Goal: Information Seeking & Learning: Learn about a topic

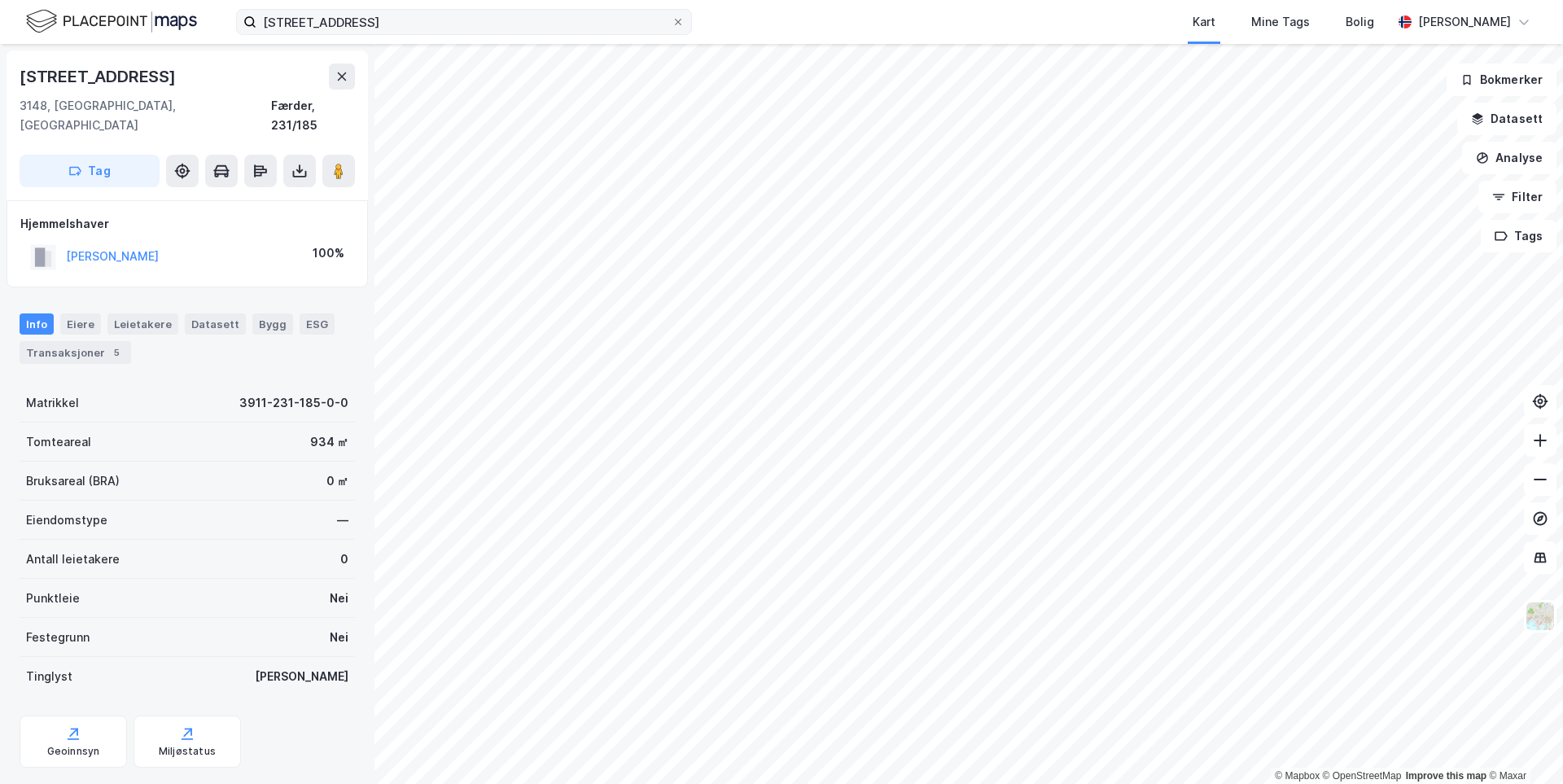
click at [347, 33] on div "Kvieveien 55 Kart Mine Tags Bolig [PERSON_NAME]" at bounding box center [782, 21] width 1563 height 44
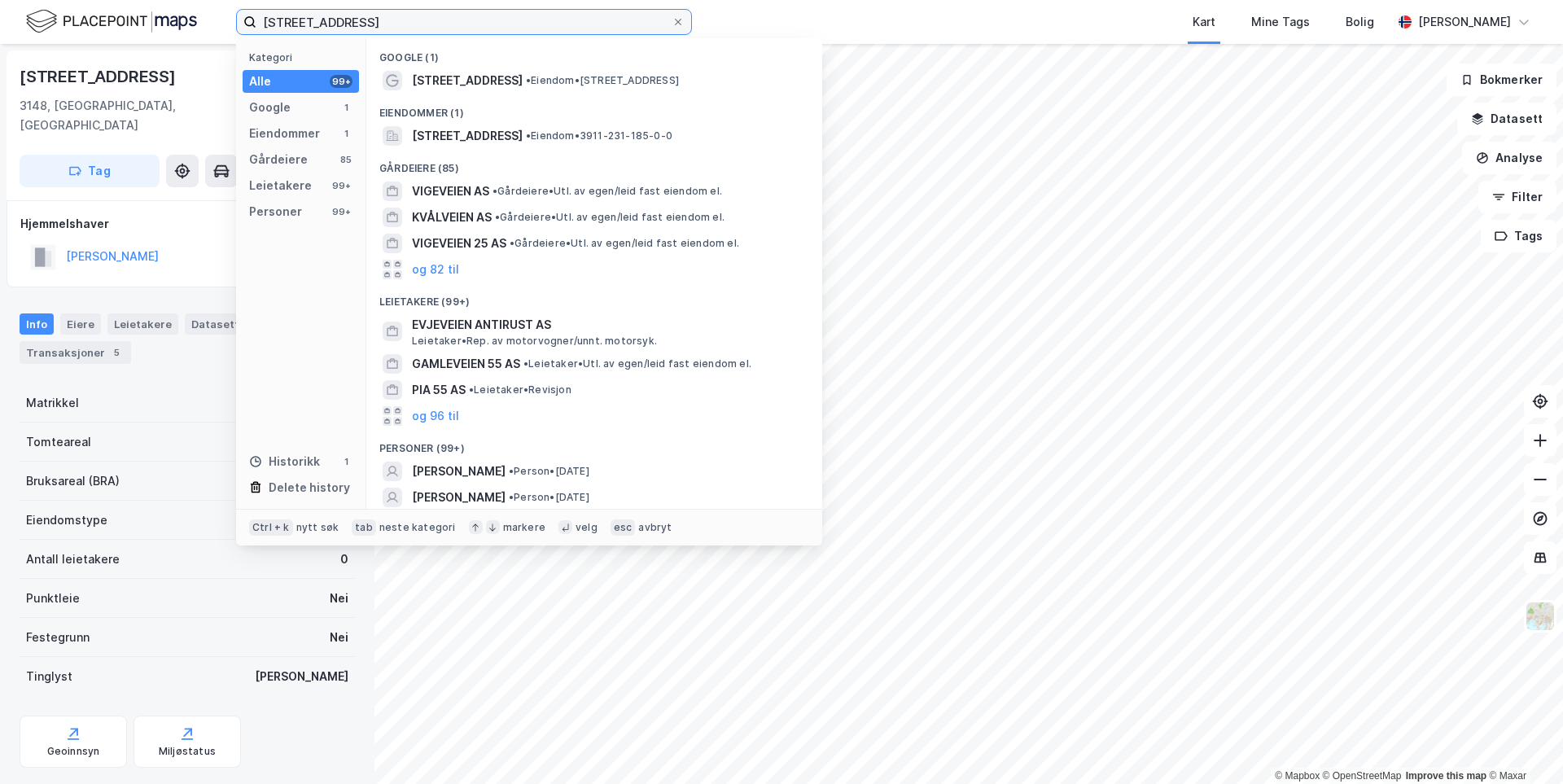
drag, startPoint x: 331, startPoint y: 28, endPoint x: 182, endPoint y: 23, distance: 149.1
click at [182, 23] on div "Kvieveien 55 Kategori Alle 99+ Google 1 Eiendommer 1 Gårdeiere 85 Leietakere 99…" at bounding box center [782, 21] width 1563 height 44
drag, startPoint x: 345, startPoint y: 24, endPoint x: 190, endPoint y: 29, distance: 155.1
click at [211, 24] on div "Kvieveien 55 Kategori Alle 99+ Google 1 Eiendommer 1 Gårdeiere 85 Leietakere 99…" at bounding box center [782, 21] width 1563 height 44
type input "e"
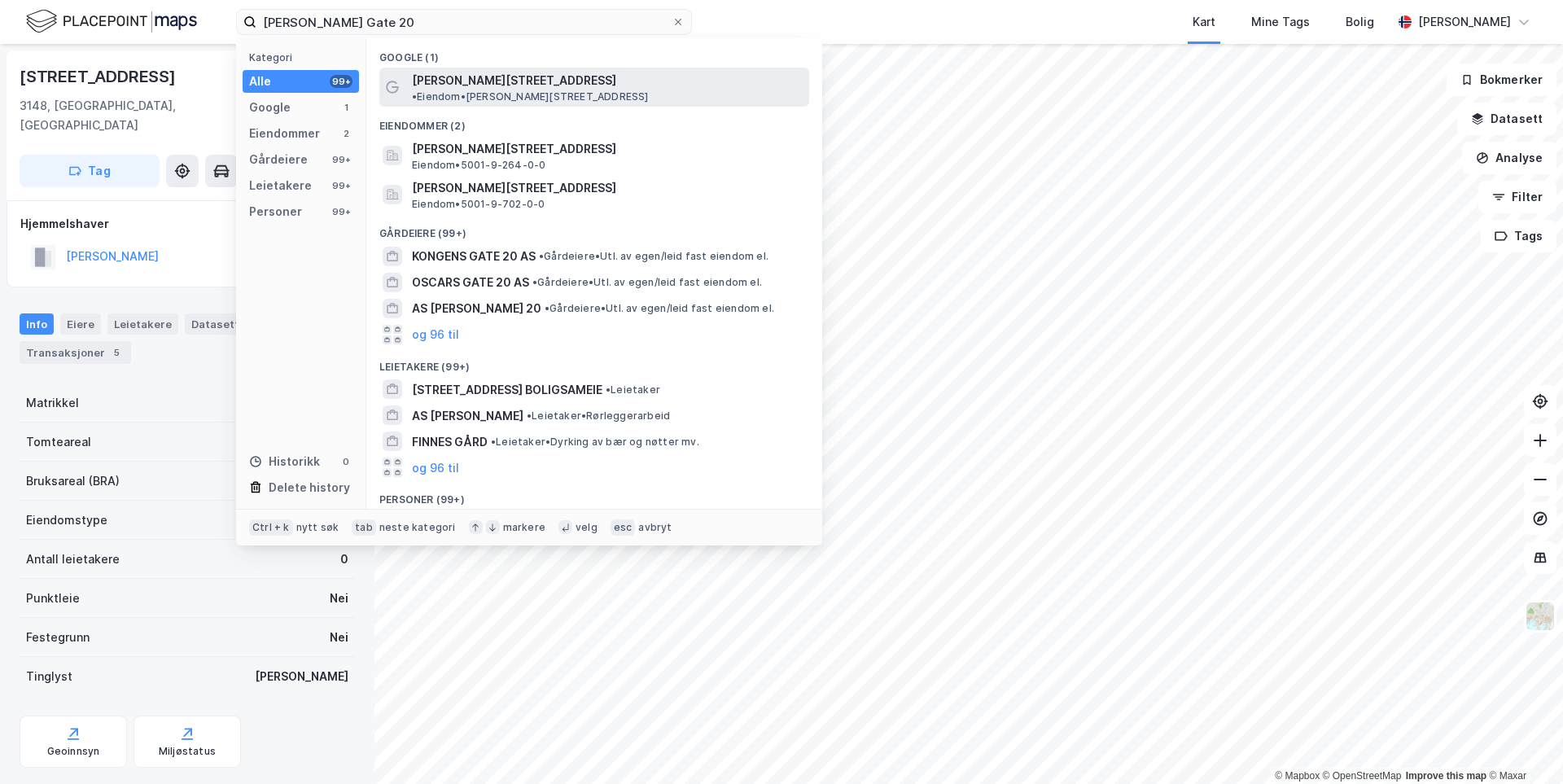
click at [422, 75] on span "[PERSON_NAME][STREET_ADDRESS]" at bounding box center [514, 80] width 204 height 20
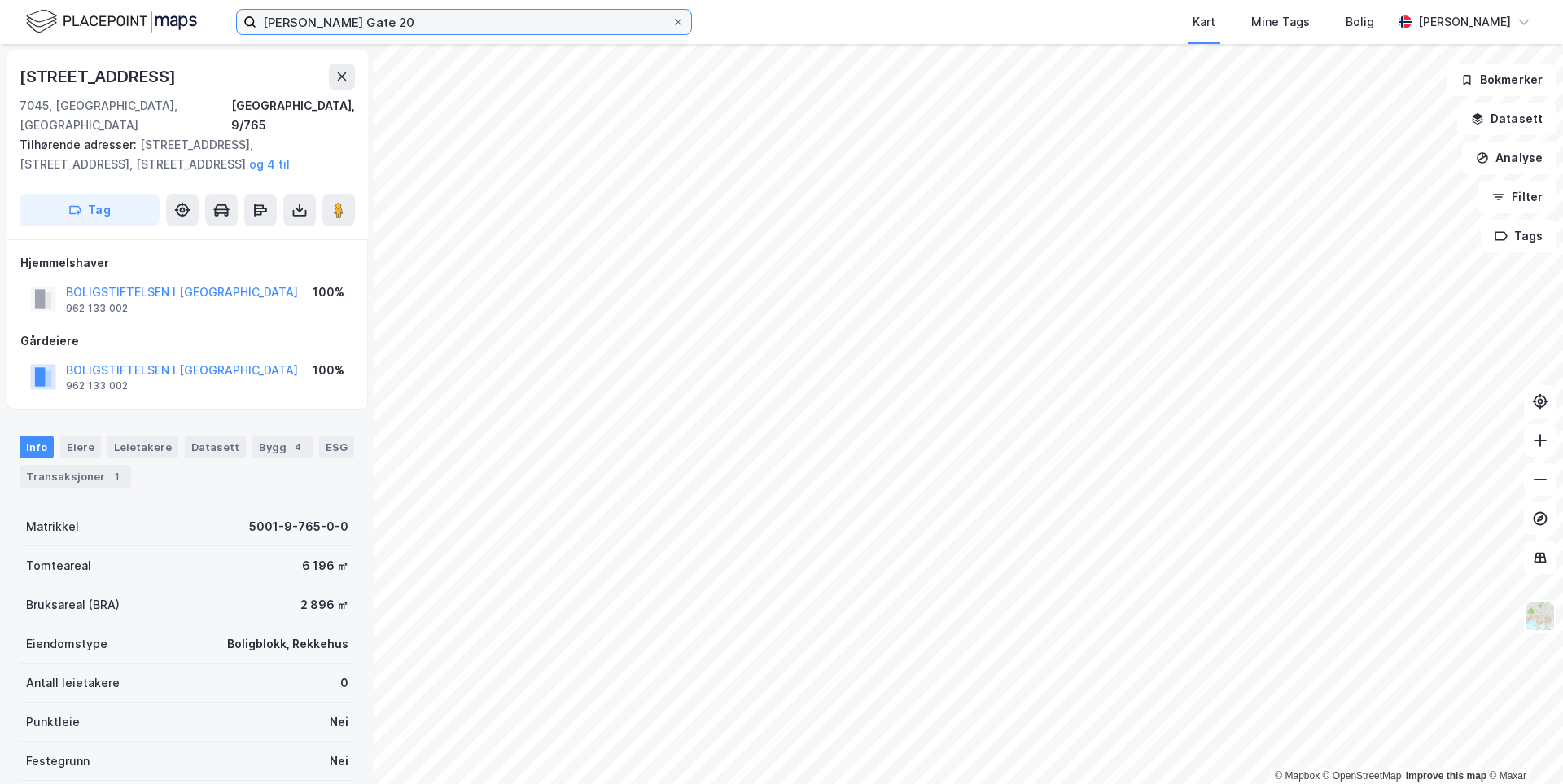
click at [455, 23] on input "[PERSON_NAME] Gate 20" at bounding box center [464, 21] width 415 height 24
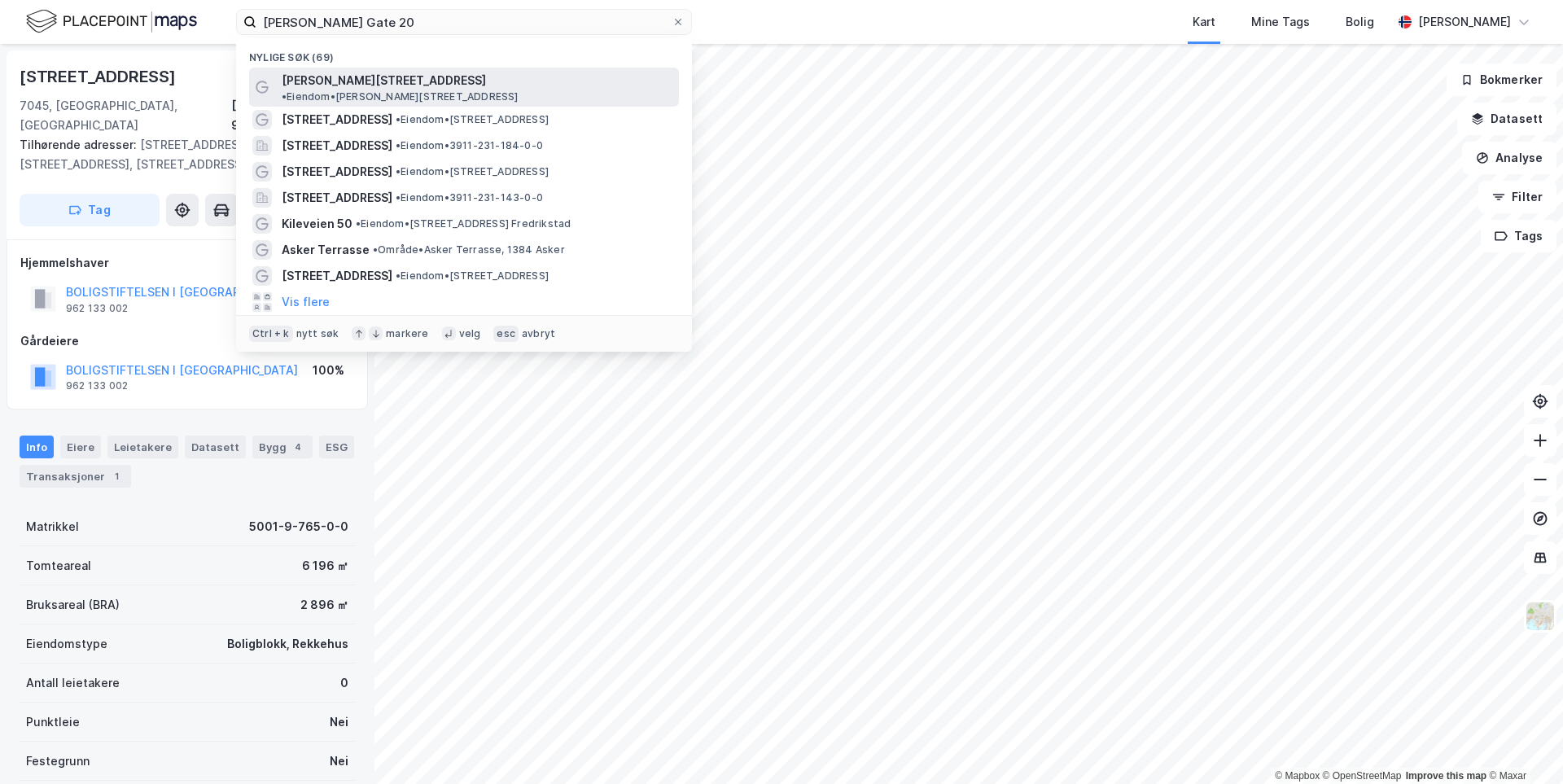
click at [480, 90] on div "[PERSON_NAME][STREET_ADDRESS] • Eiendom • [PERSON_NAME][STREET_ADDRESS]" at bounding box center [479, 87] width 394 height 33
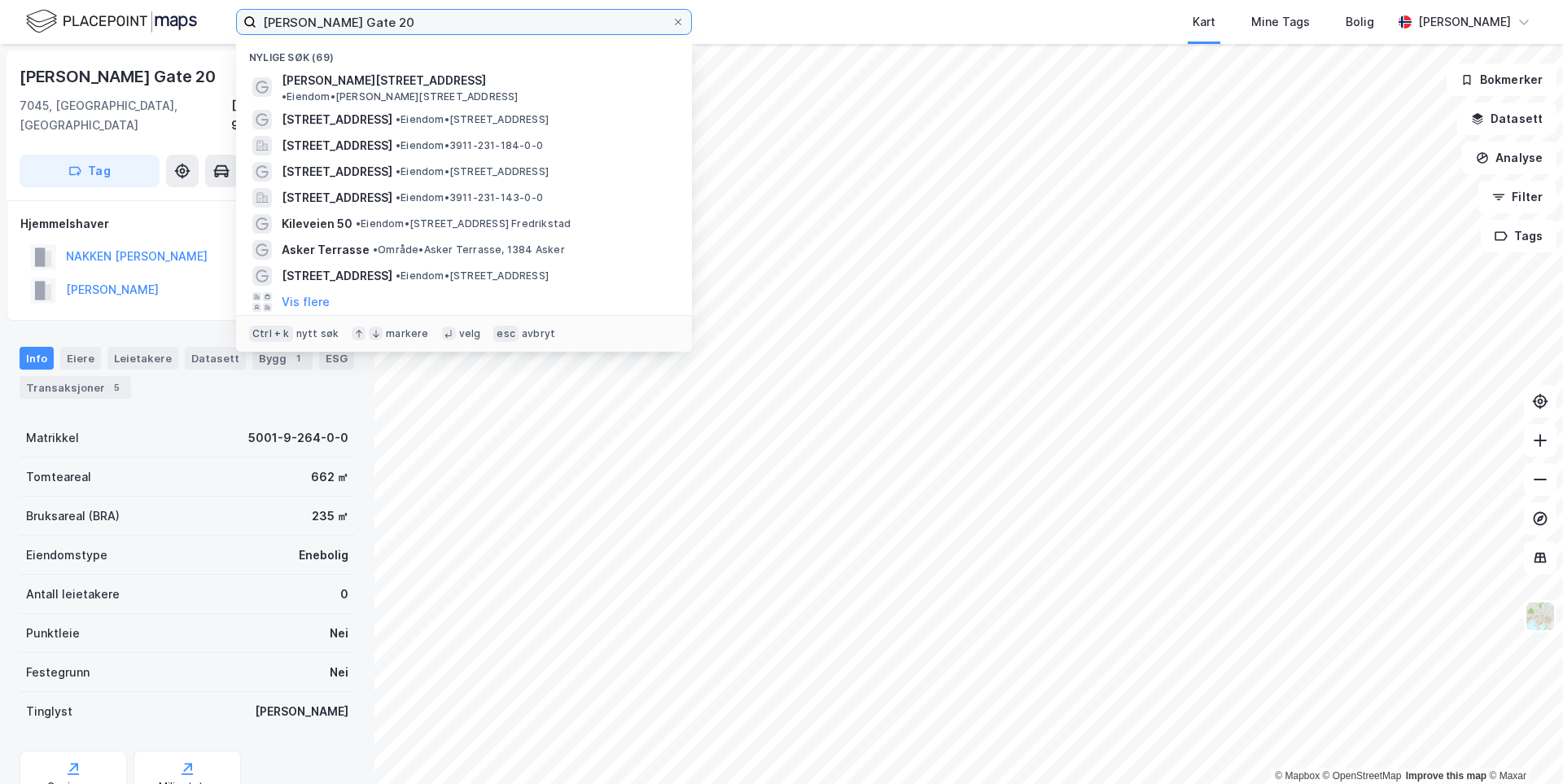
drag, startPoint x: 429, startPoint y: 20, endPoint x: 266, endPoint y: 31, distance: 163.4
click at [266, 31] on input "[PERSON_NAME] Gate 20" at bounding box center [464, 21] width 415 height 24
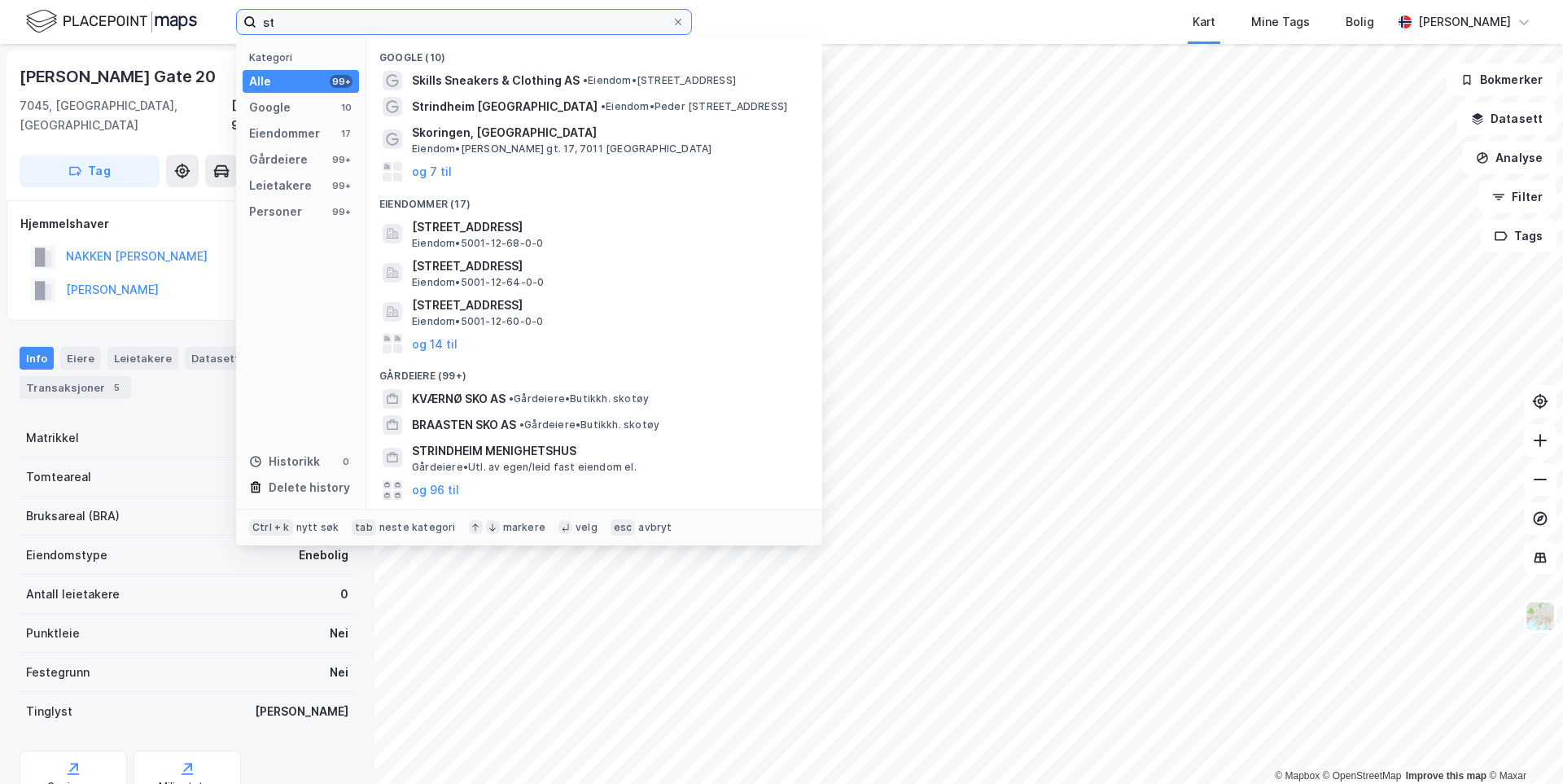
type input "s"
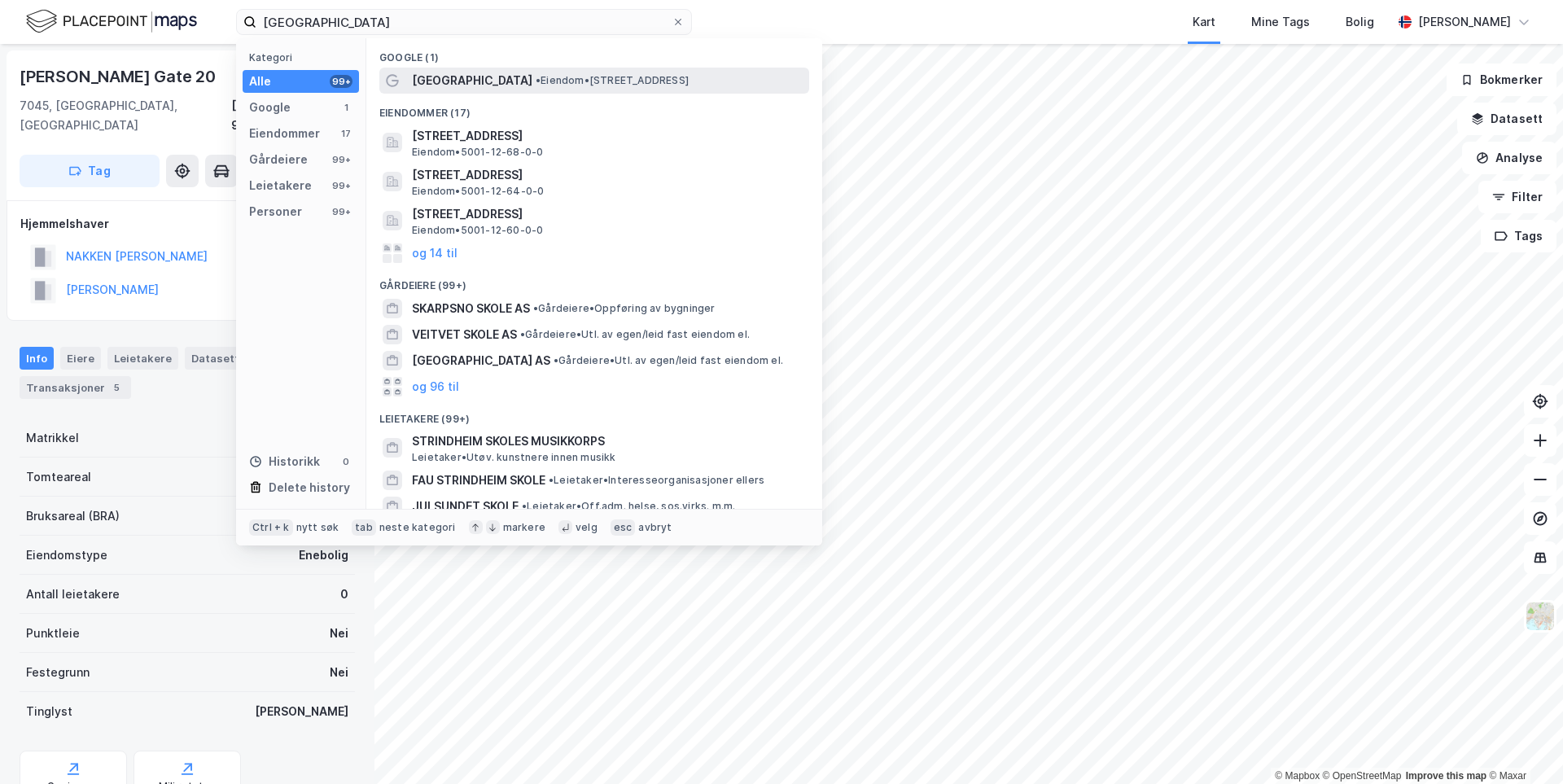
click at [486, 71] on span "[GEOGRAPHIC_DATA]" at bounding box center [472, 80] width 120 height 20
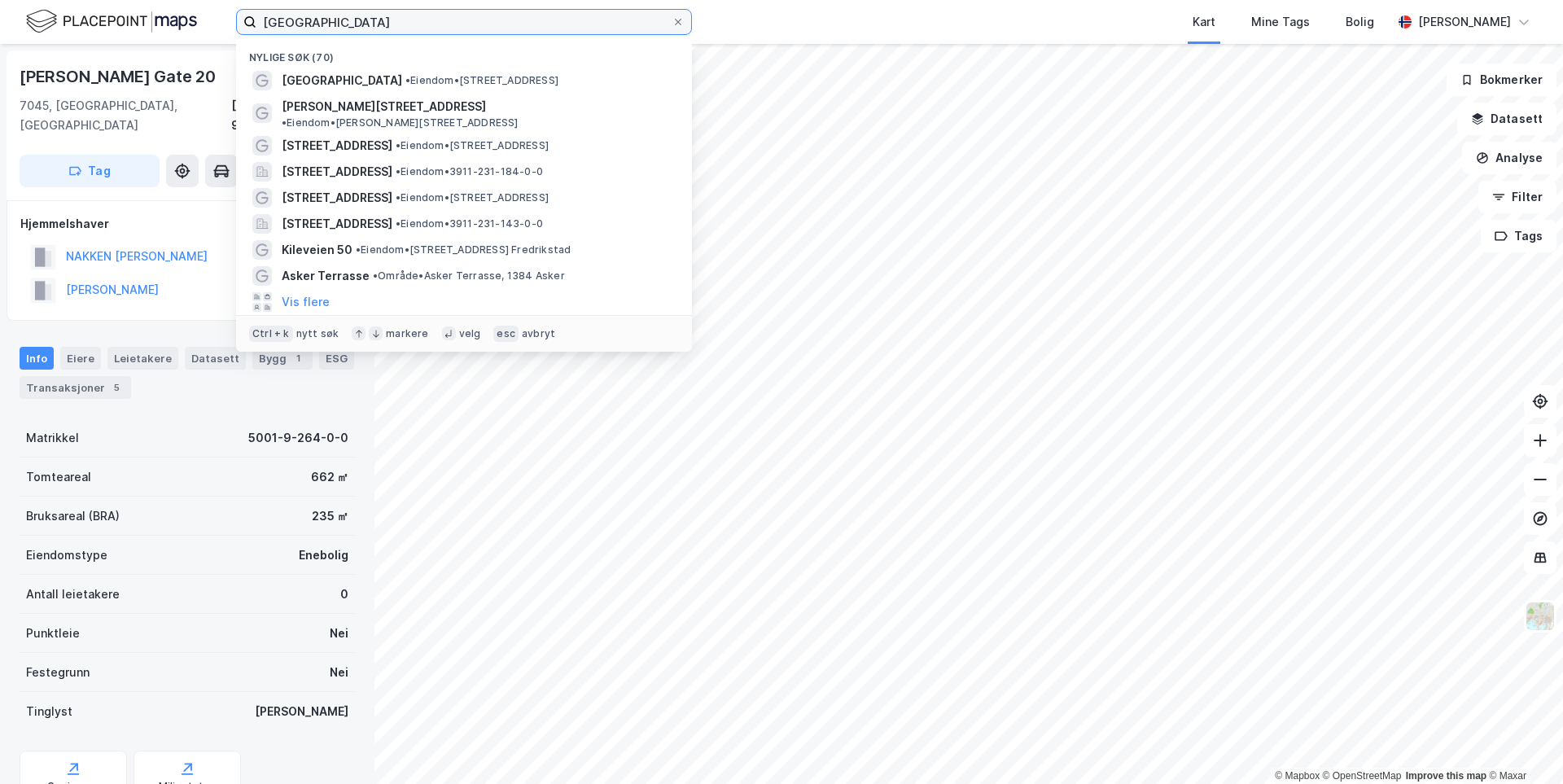
drag, startPoint x: 358, startPoint y: 27, endPoint x: 222, endPoint y: 25, distance: 136.0
click at [222, 25] on div "[GEOGRAPHIC_DATA] Nylige søk (70) [GEOGRAPHIC_DATA] • Eiendom • [STREET_ADDRESS…" at bounding box center [782, 21] width 1563 height 44
paste input "[STREET_ADDRESS][PERSON_NAME]"
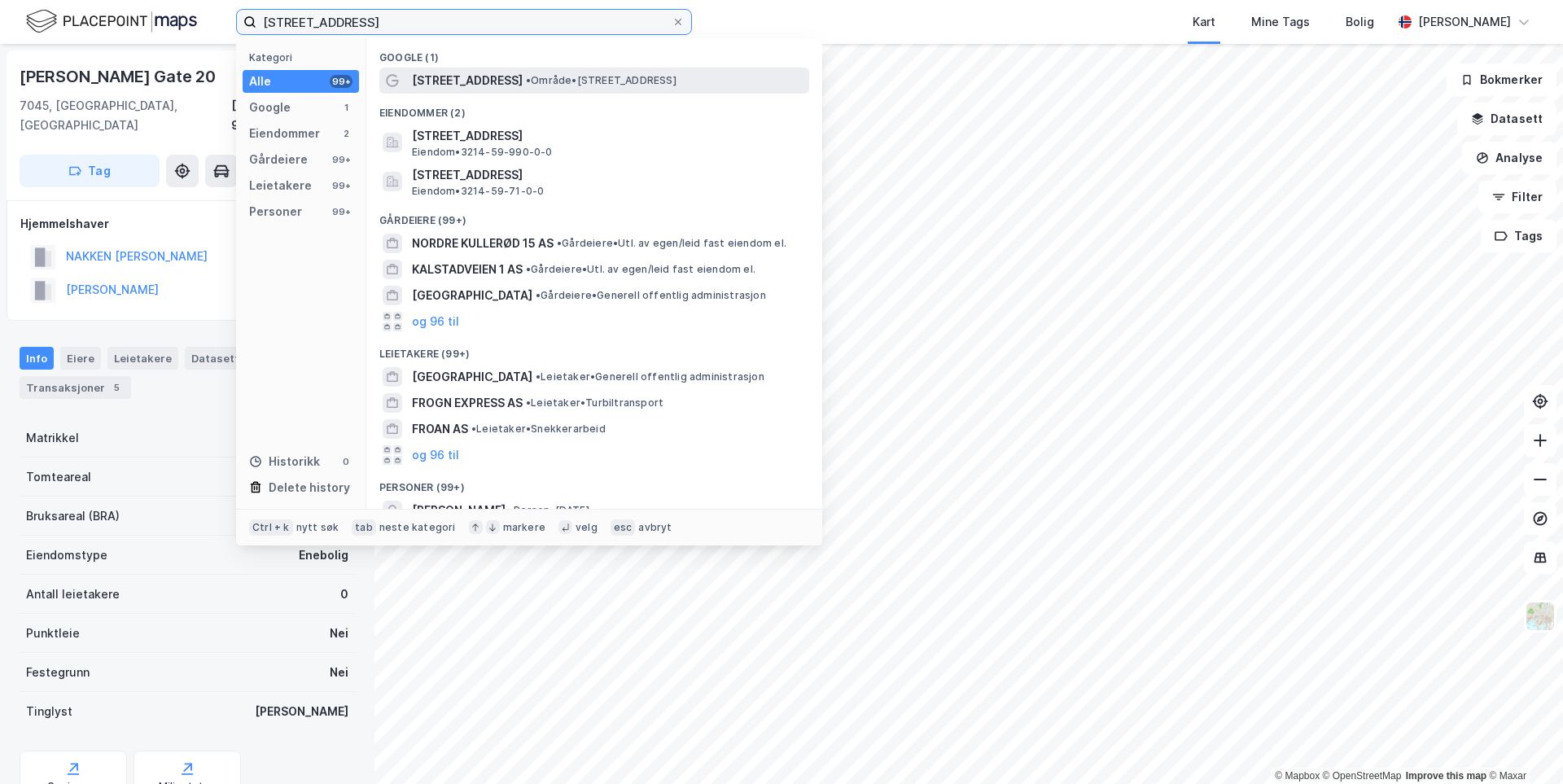
type input "[STREET_ADDRESS]"
click at [447, 77] on span "[STREET_ADDRESS]" at bounding box center [467, 80] width 111 height 20
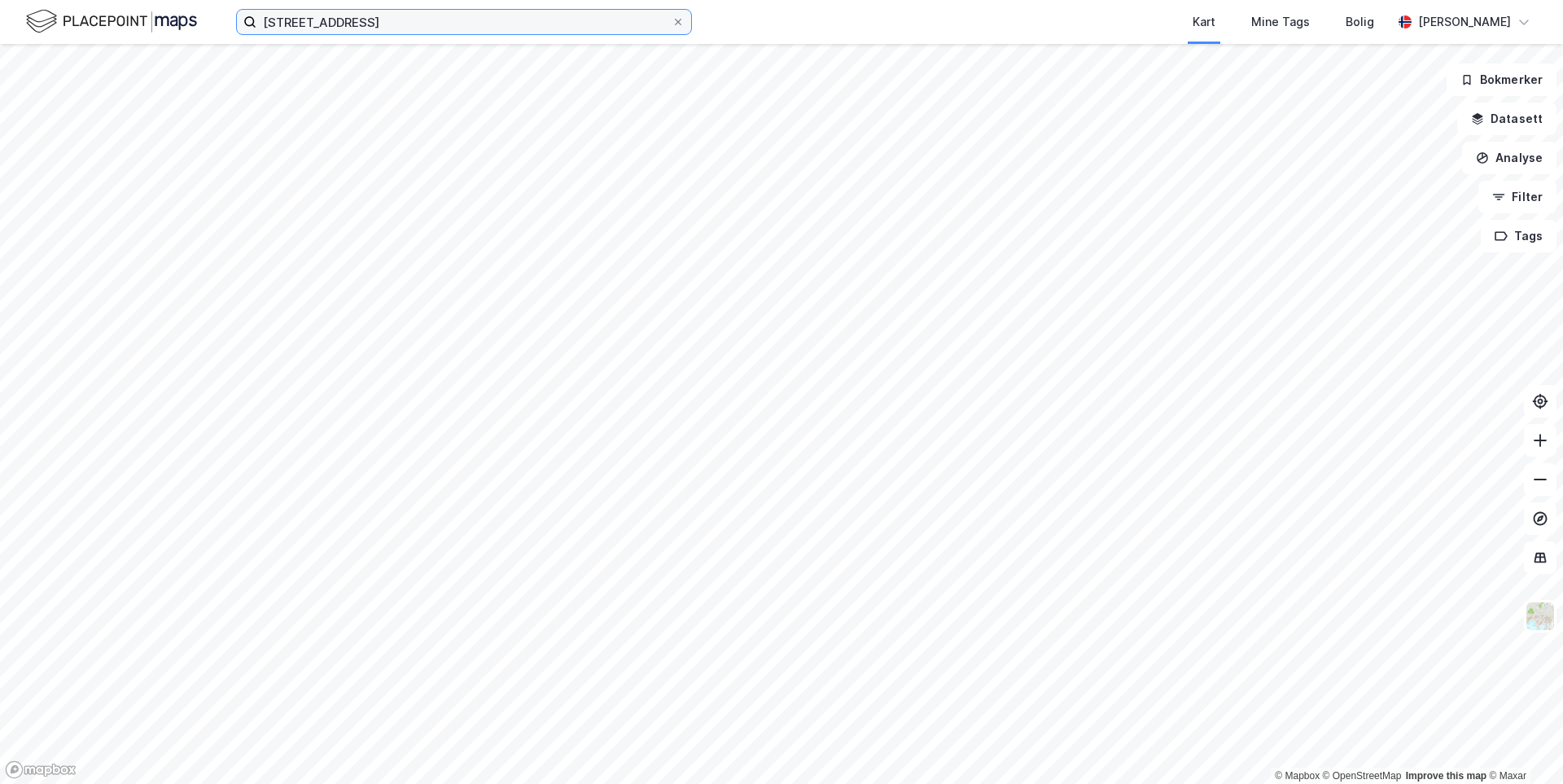
click at [486, 33] on input "[STREET_ADDRESS]" at bounding box center [464, 21] width 415 height 24
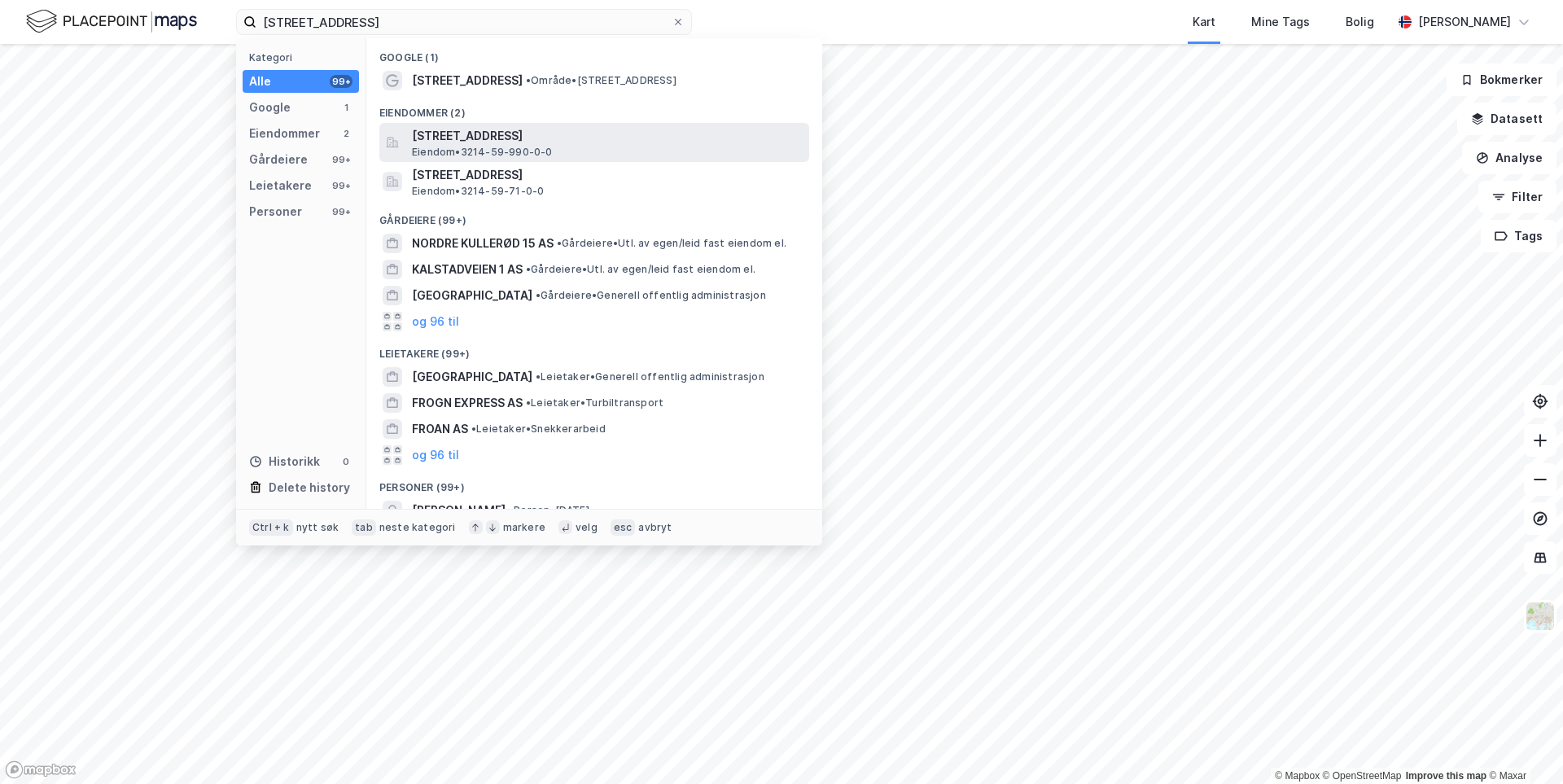
click at [543, 143] on span "[STREET_ADDRESS]" at bounding box center [607, 135] width 391 height 20
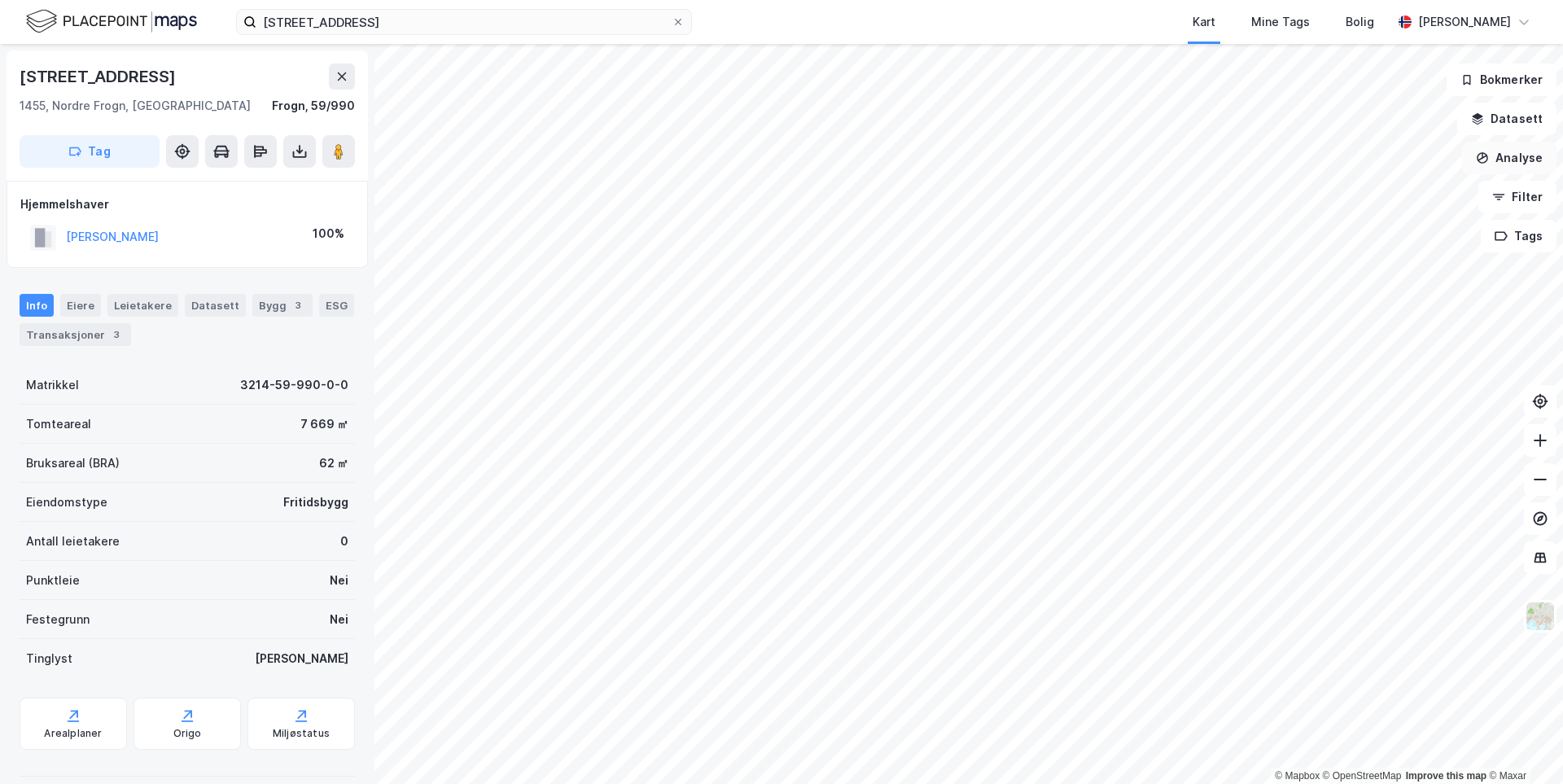
click at [1528, 157] on button "Analyse" at bounding box center [1509, 158] width 94 height 33
click at [1533, 203] on button "Filter" at bounding box center [1517, 197] width 78 height 33
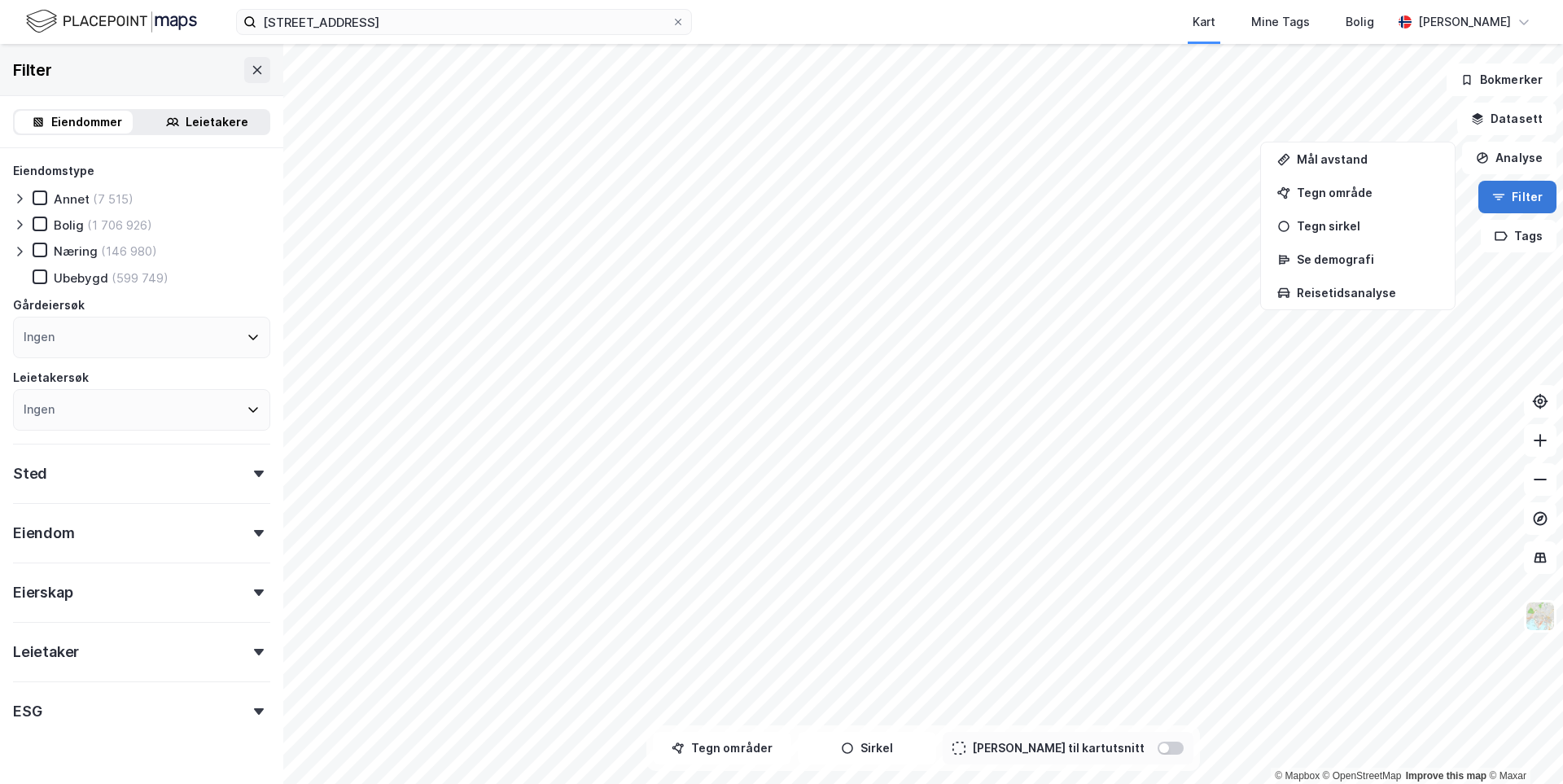
click at [1533, 203] on button "Filter" at bounding box center [1517, 197] width 78 height 33
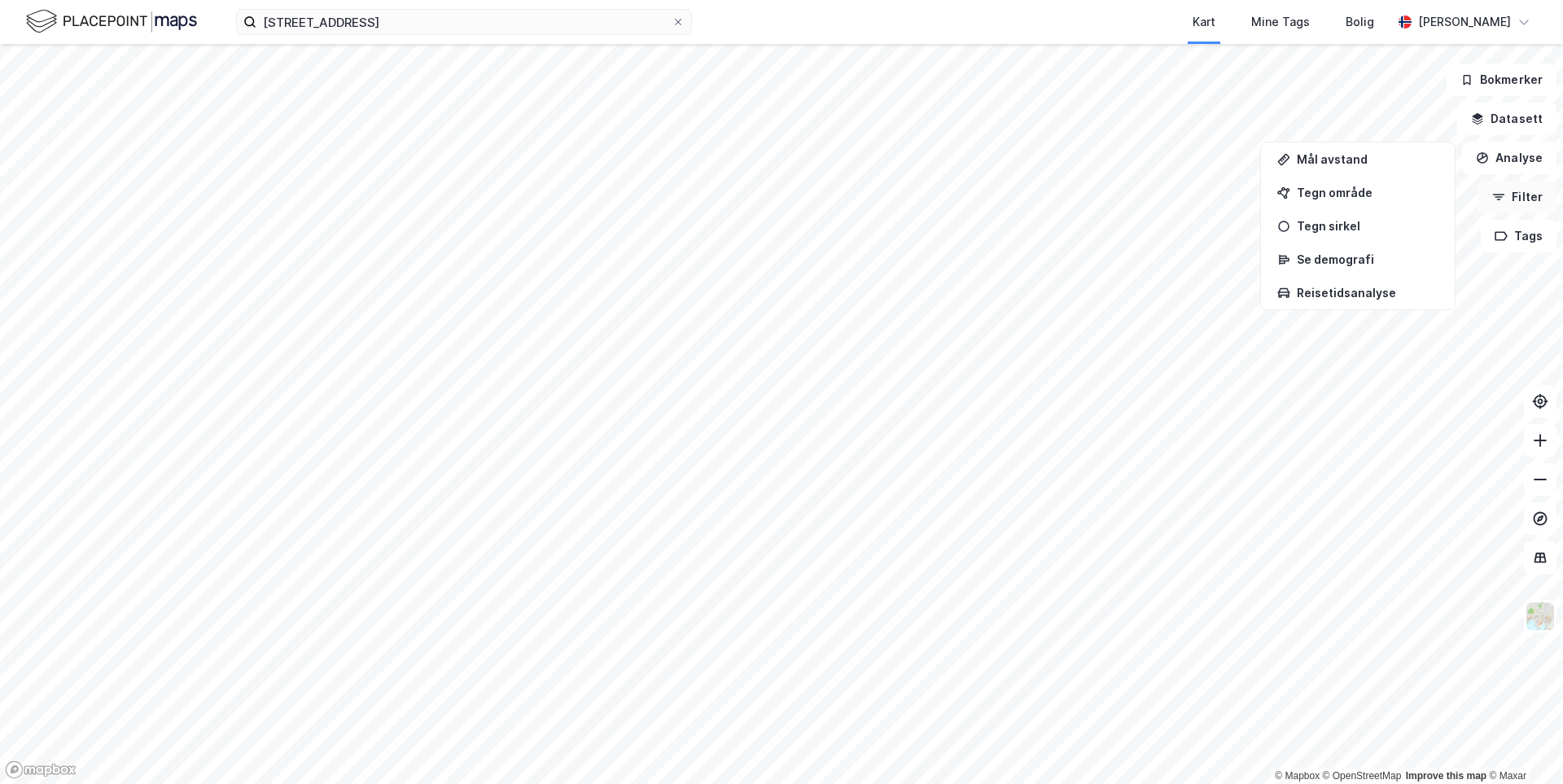
click at [1533, 203] on button "Filter" at bounding box center [1517, 197] width 78 height 33
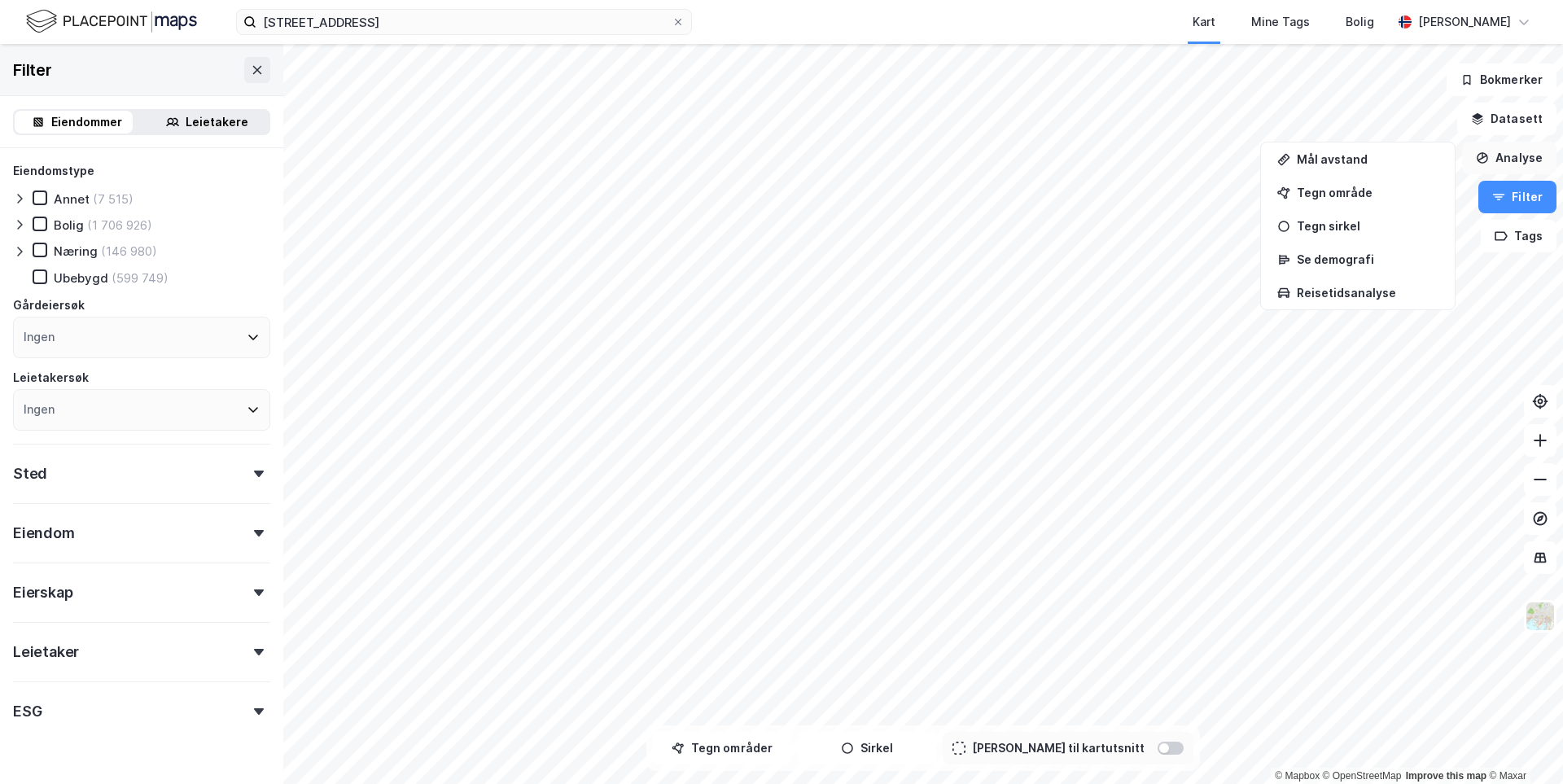
click at [1522, 156] on button "Analyse" at bounding box center [1509, 158] width 94 height 33
click at [1510, 115] on button "Datasett" at bounding box center [1507, 119] width 99 height 33
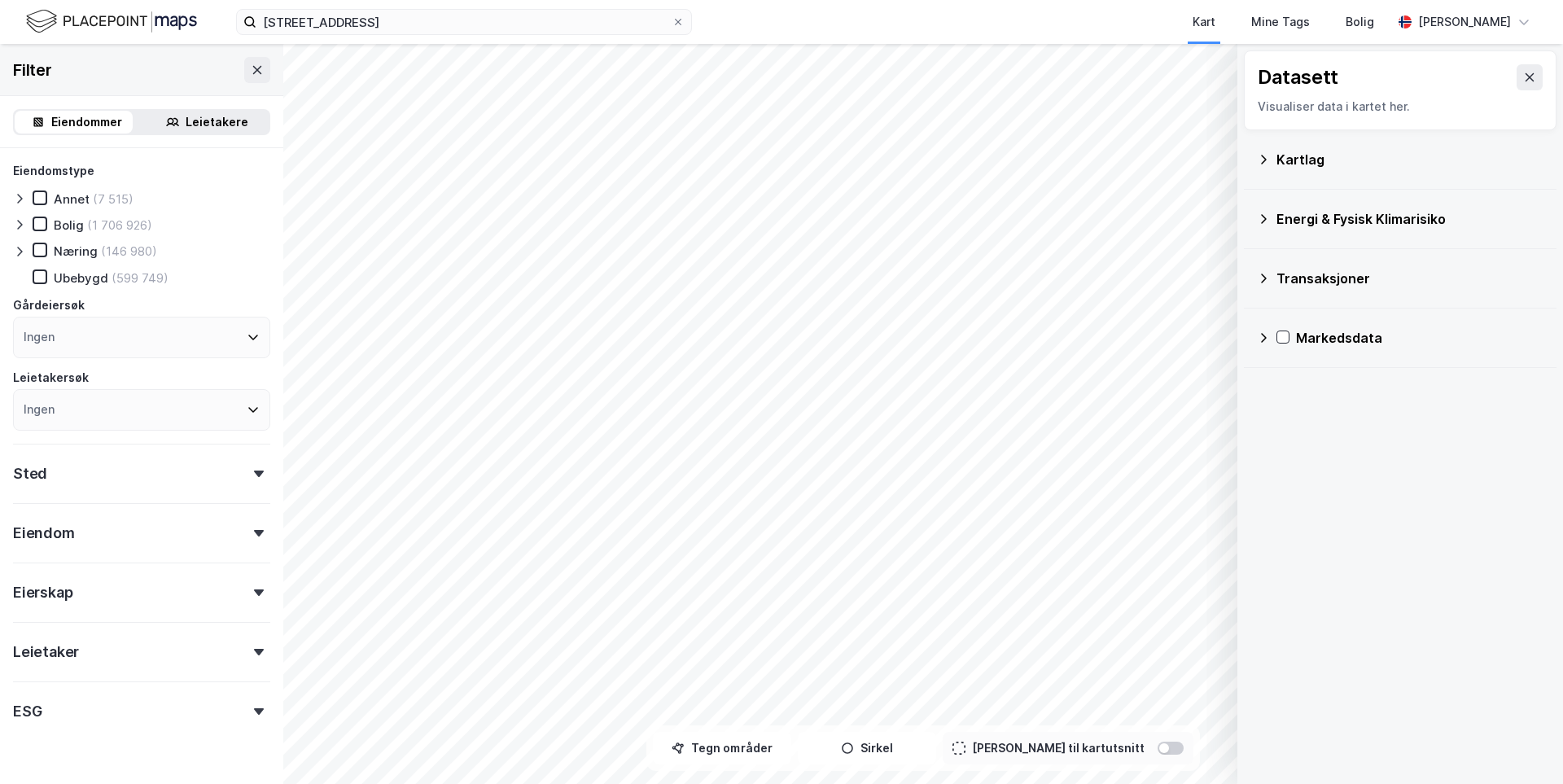
click at [1258, 164] on icon at bounding box center [1263, 160] width 13 height 13
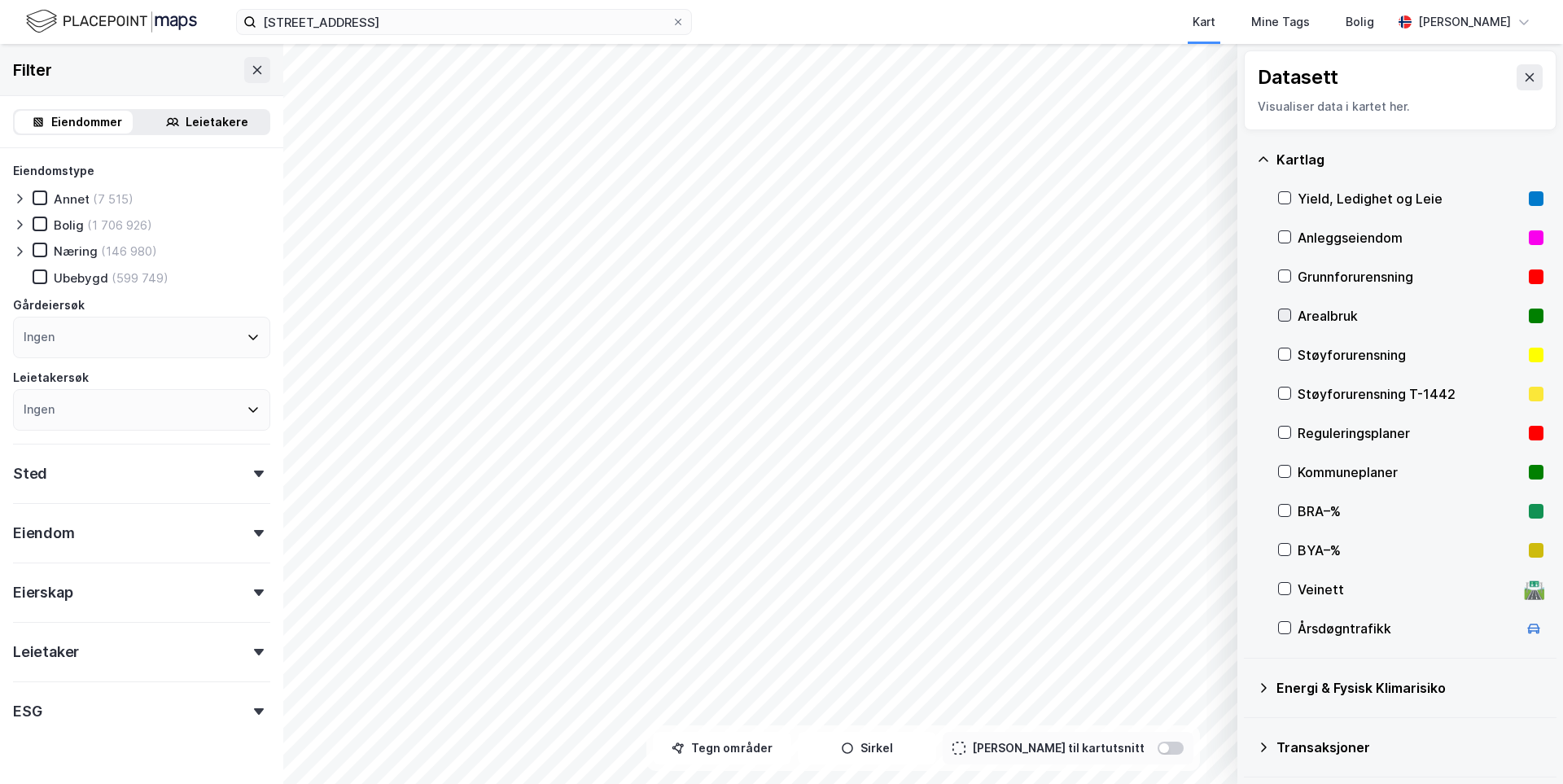
click at [1282, 321] on icon at bounding box center [1285, 315] width 11 height 11
click at [1286, 434] on icon at bounding box center [1286, 432] width 9 height 6
click at [1267, 162] on icon at bounding box center [1263, 160] width 13 height 13
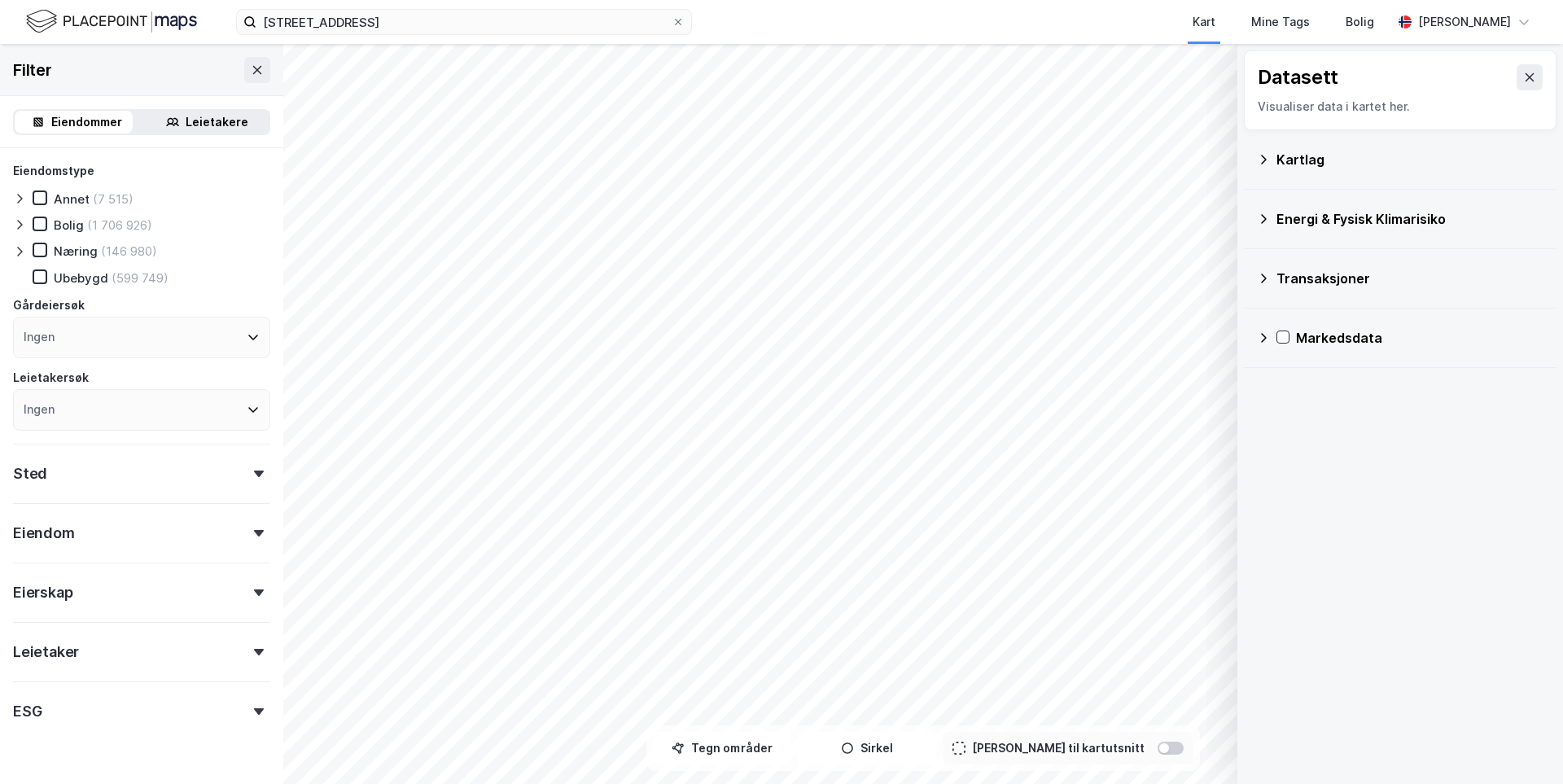
click at [1262, 219] on icon at bounding box center [1263, 219] width 13 height 13
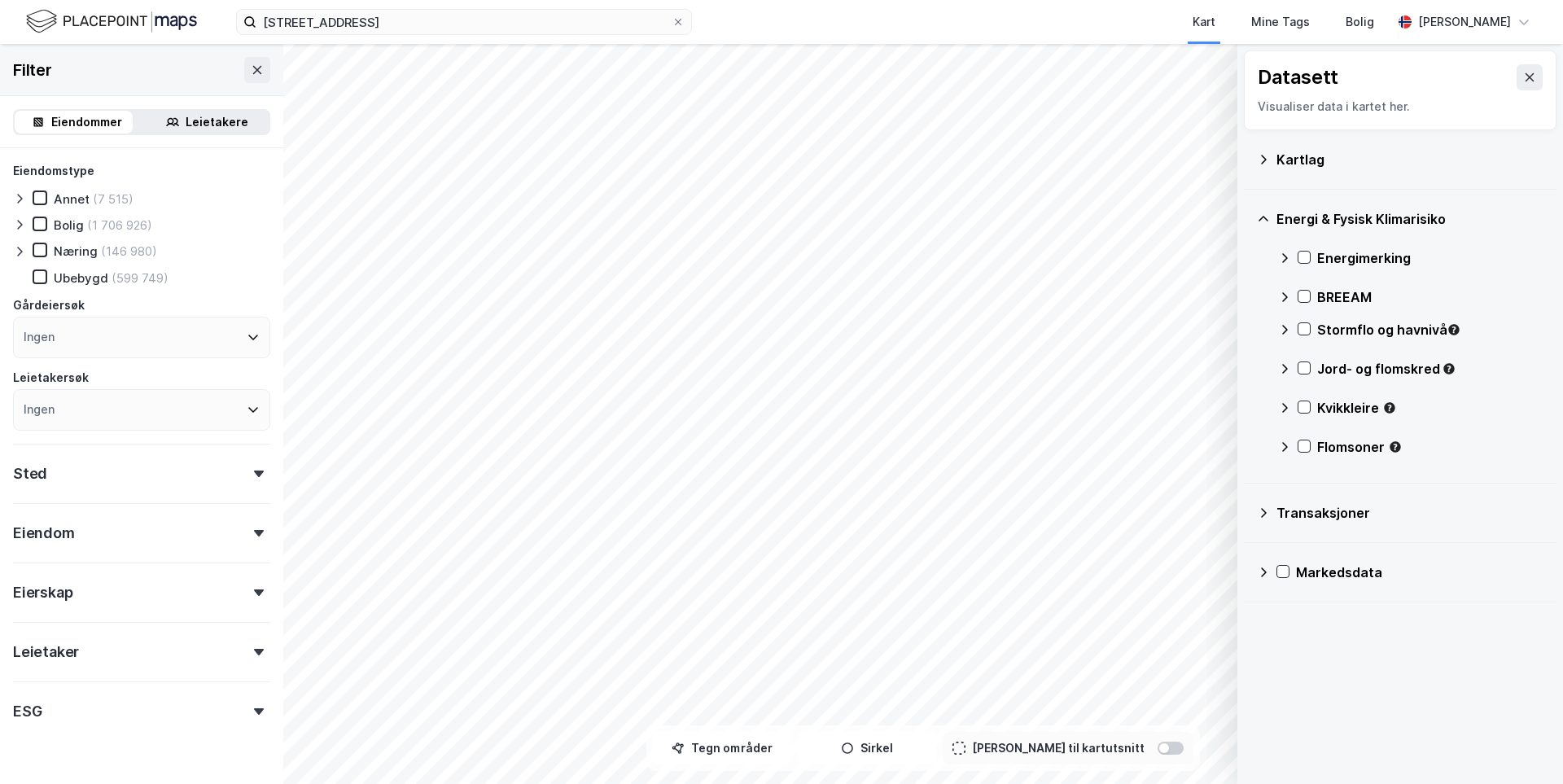
click at [1262, 219] on icon at bounding box center [1263, 219] width 13 height 13
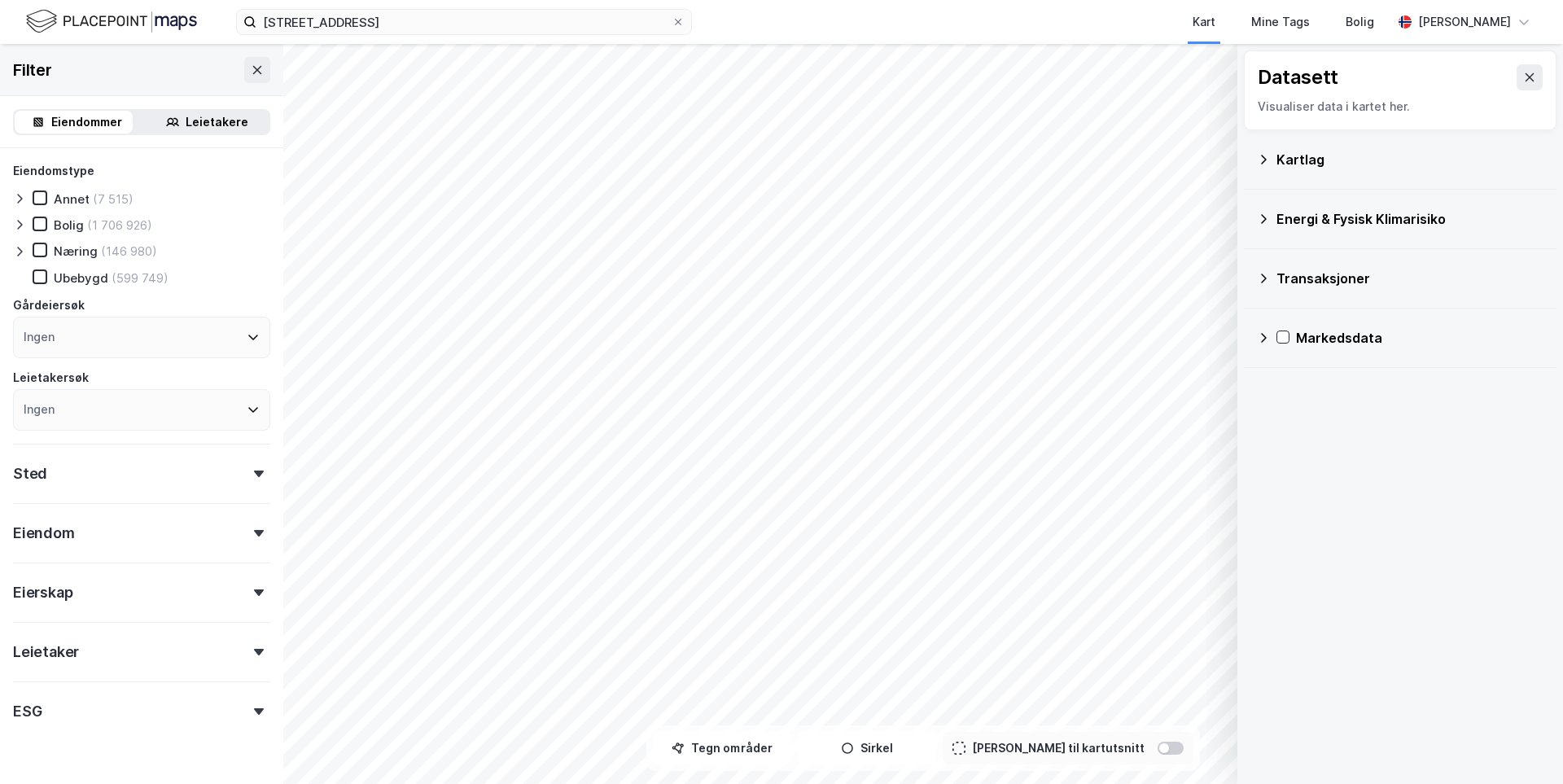
click at [1267, 287] on div "Transaksjoner" at bounding box center [1400, 278] width 287 height 39
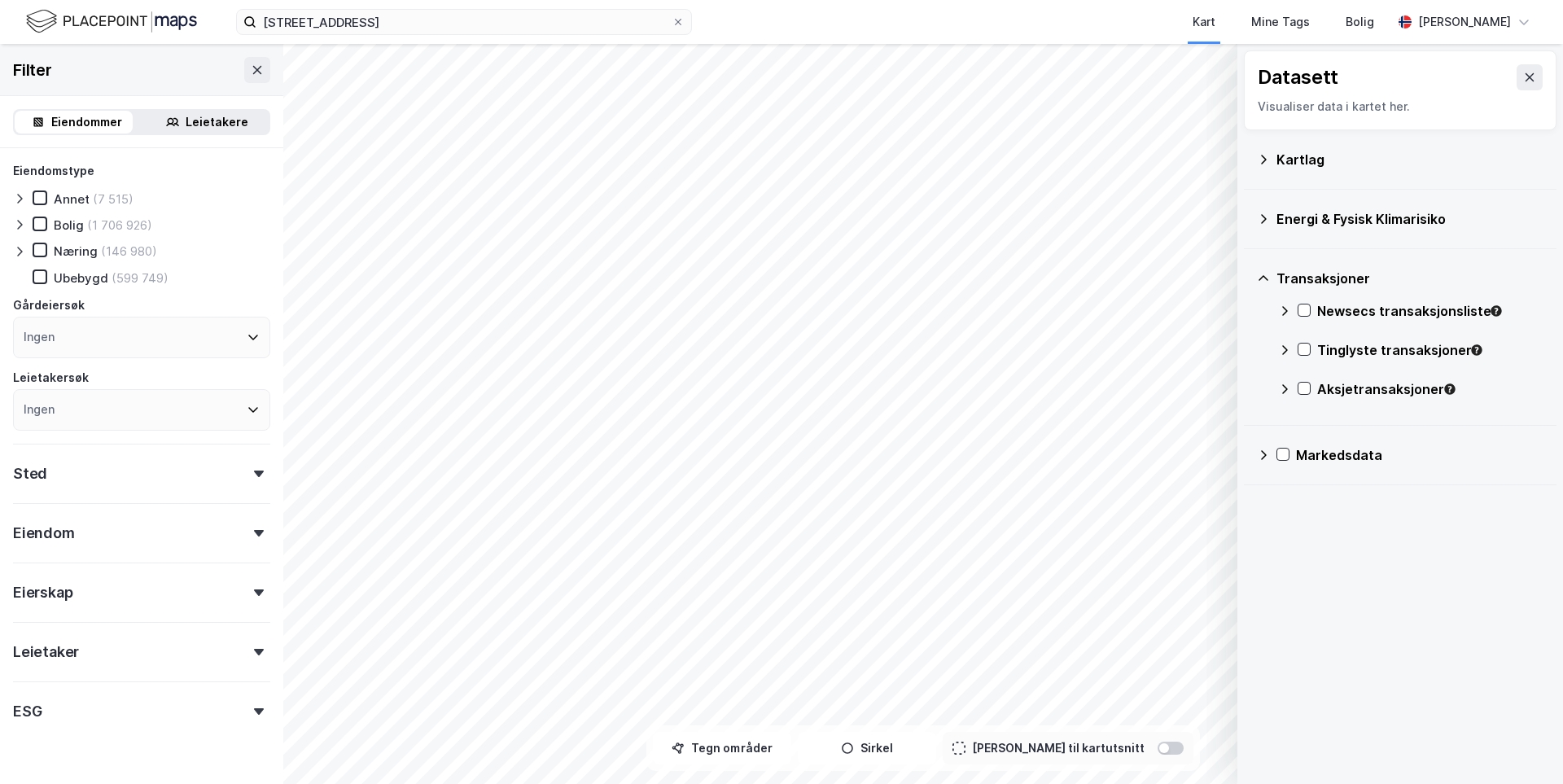
click at [1267, 287] on div "Transaksjoner" at bounding box center [1400, 278] width 287 height 39
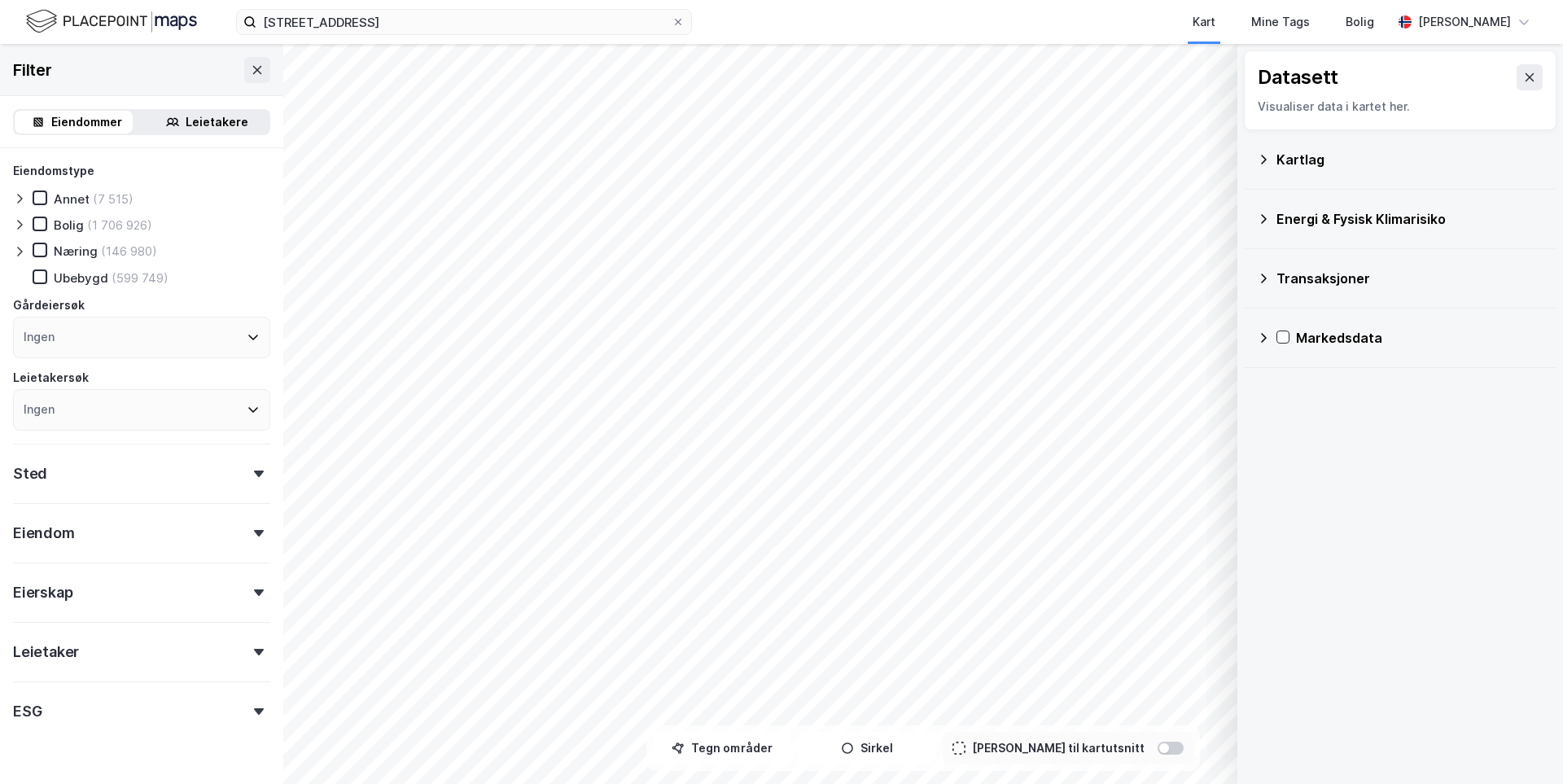
click at [1267, 342] on icon at bounding box center [1263, 338] width 13 height 13
click at [1302, 383] on div at bounding box center [1304, 376] width 13 height 13
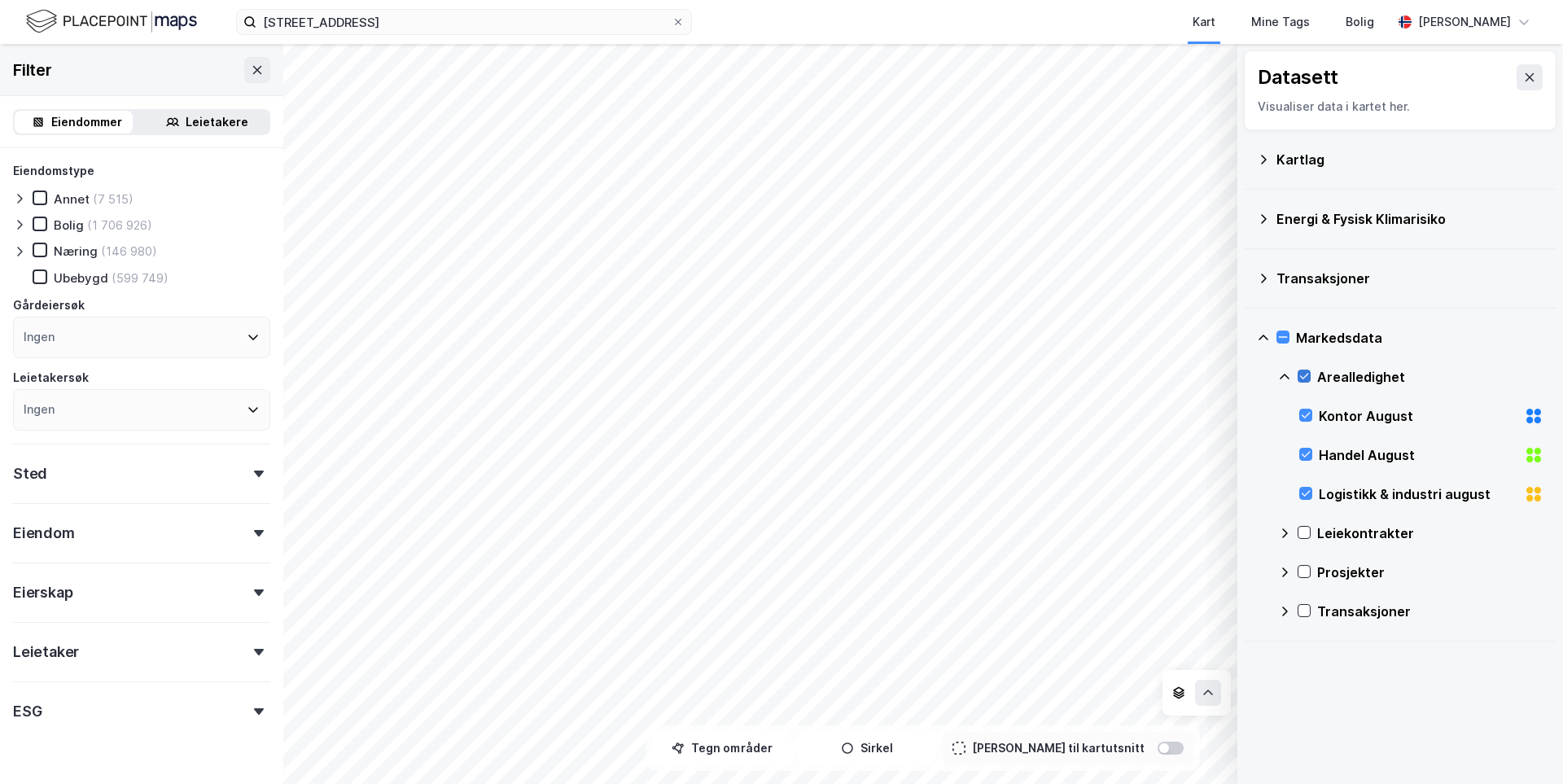
click at [1303, 378] on icon at bounding box center [1305, 376] width 9 height 6
click at [1268, 333] on icon at bounding box center [1263, 338] width 13 height 13
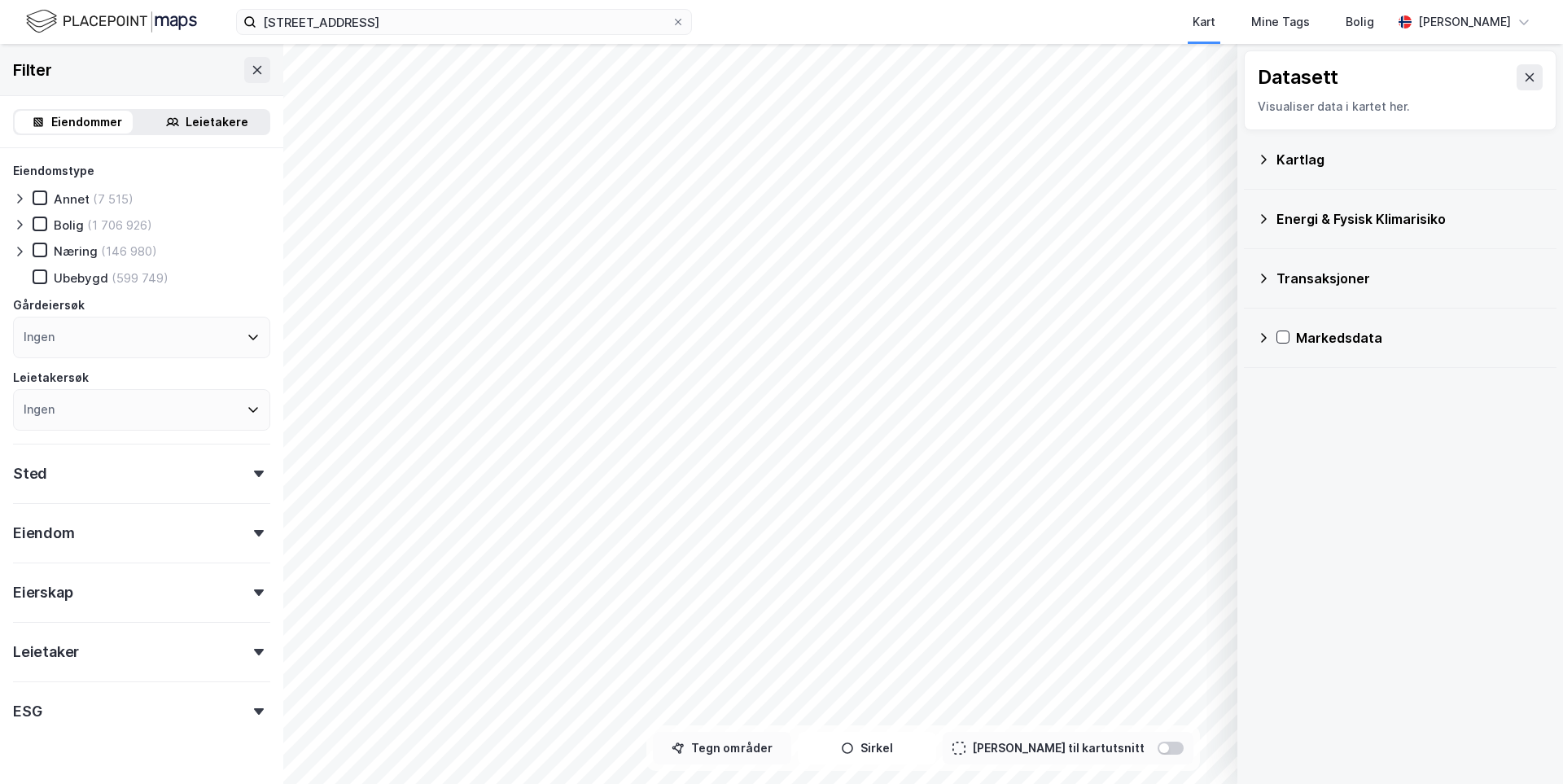
click at [781, 753] on button "Tegn områder" at bounding box center [722, 748] width 138 height 33
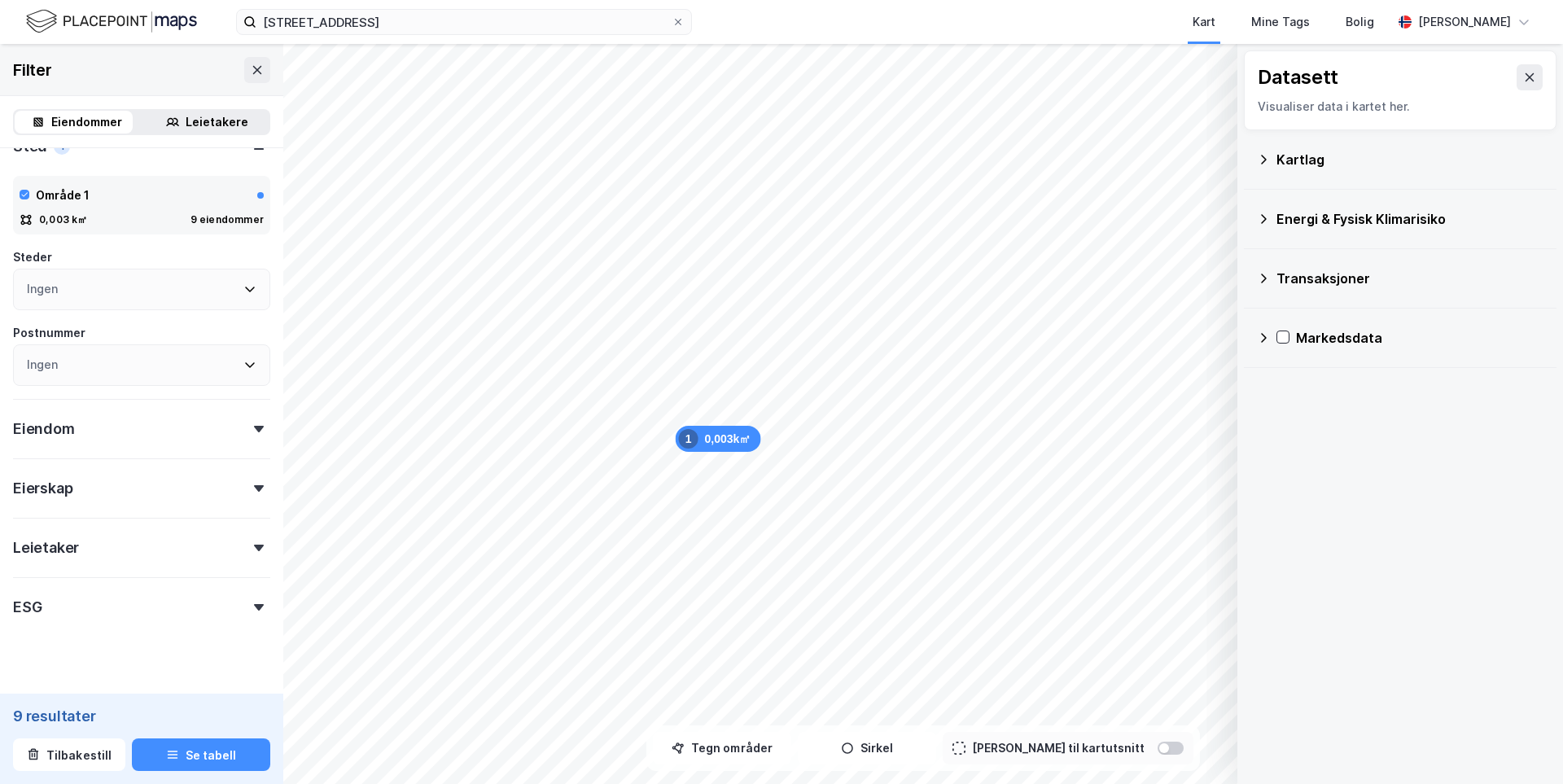
scroll to position [352, 0]
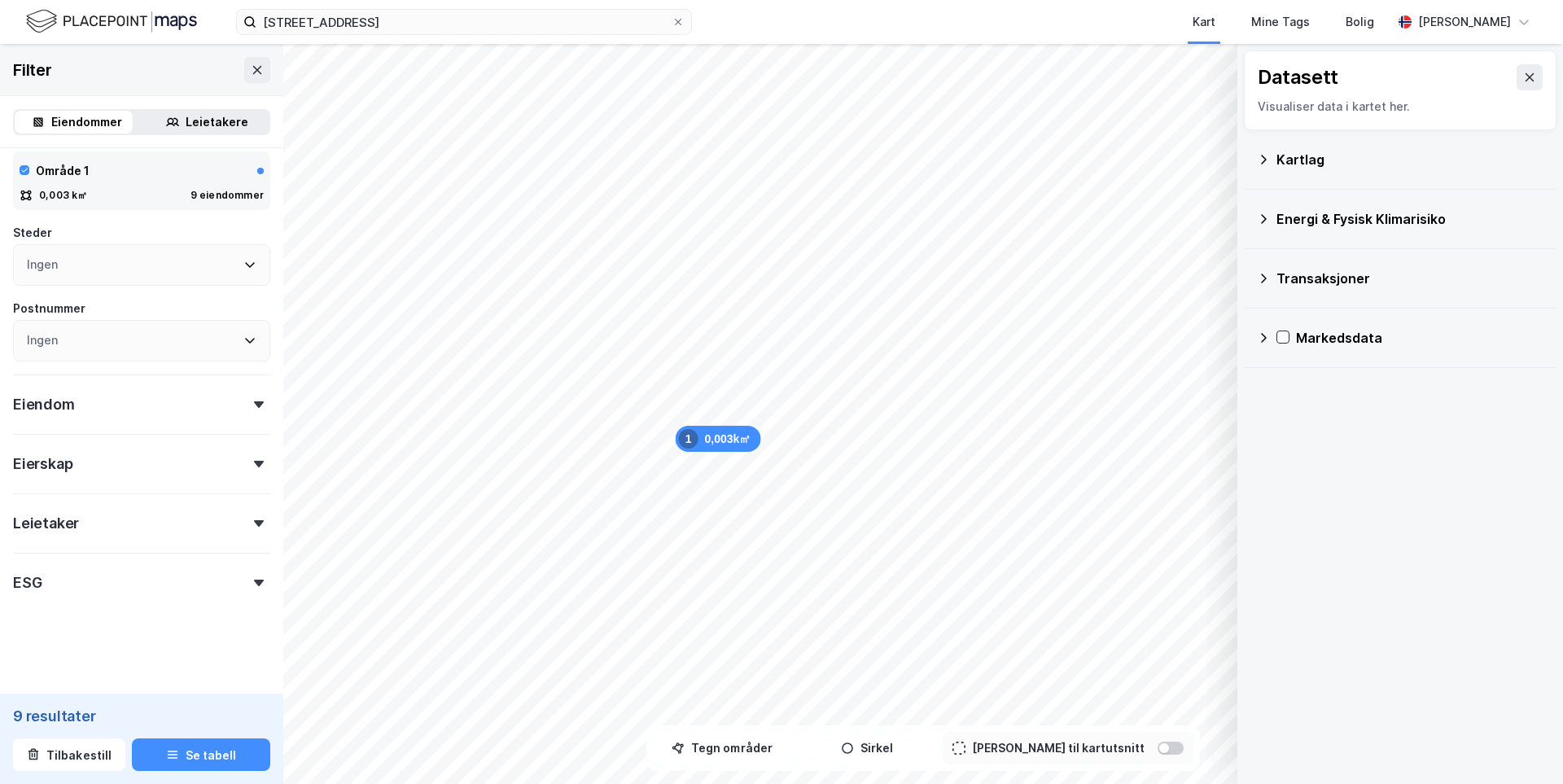
click at [147, 409] on div "Eiendom" at bounding box center [142, 398] width 258 height 47
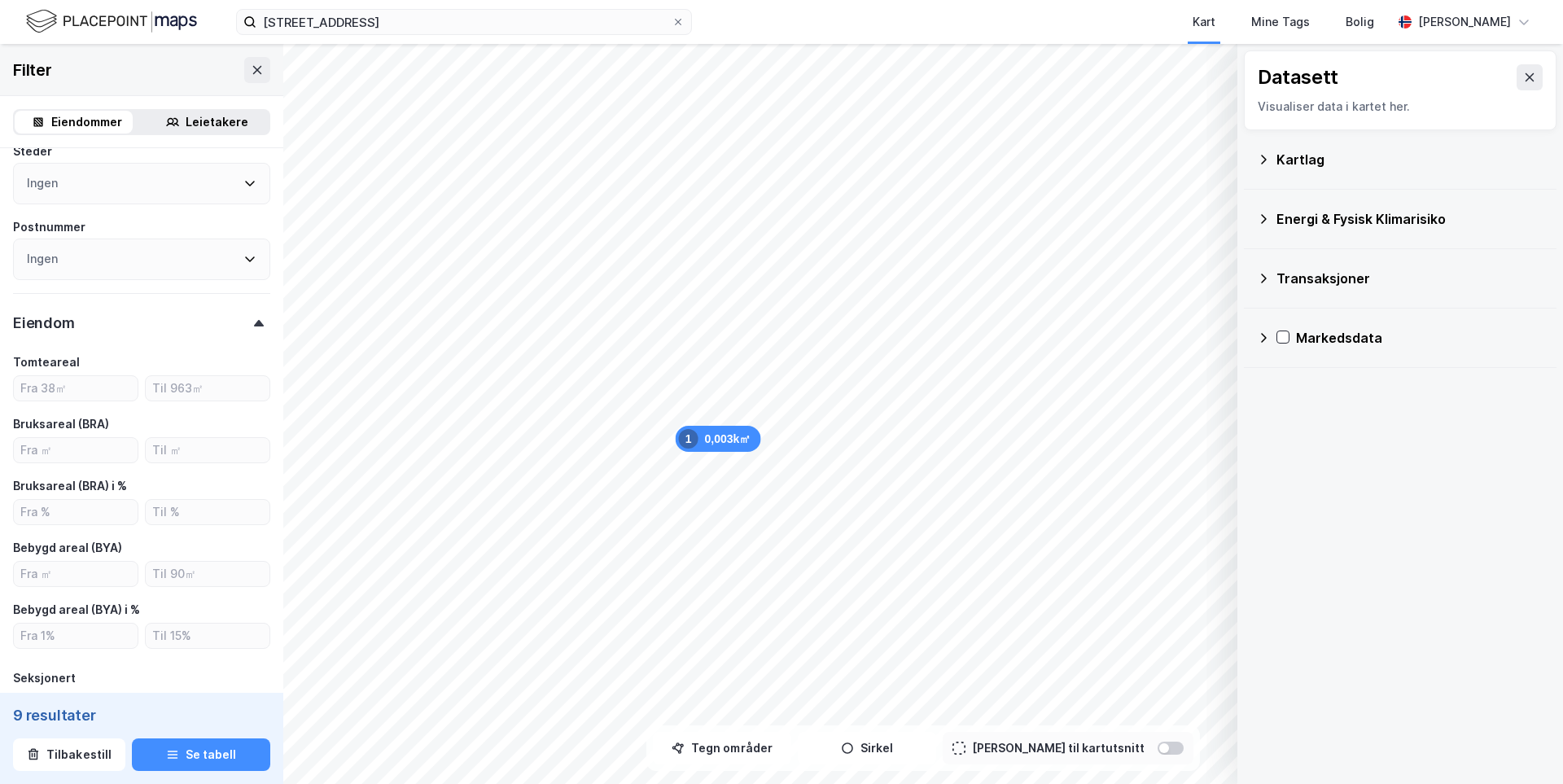
click at [244, 329] on div "Eiendom" at bounding box center [142, 316] width 258 height 47
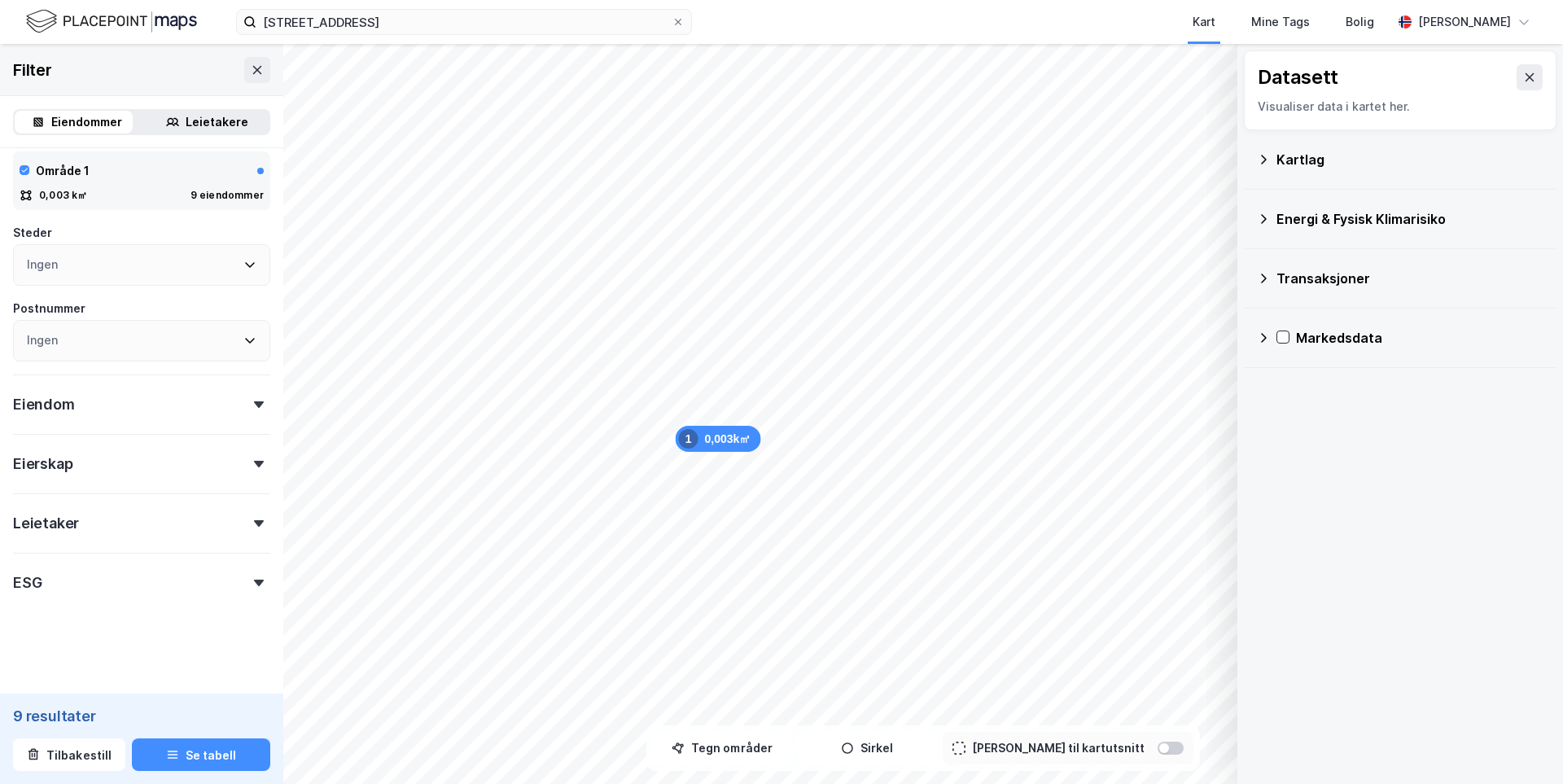
click at [247, 466] on div at bounding box center [259, 464] width 22 height 7
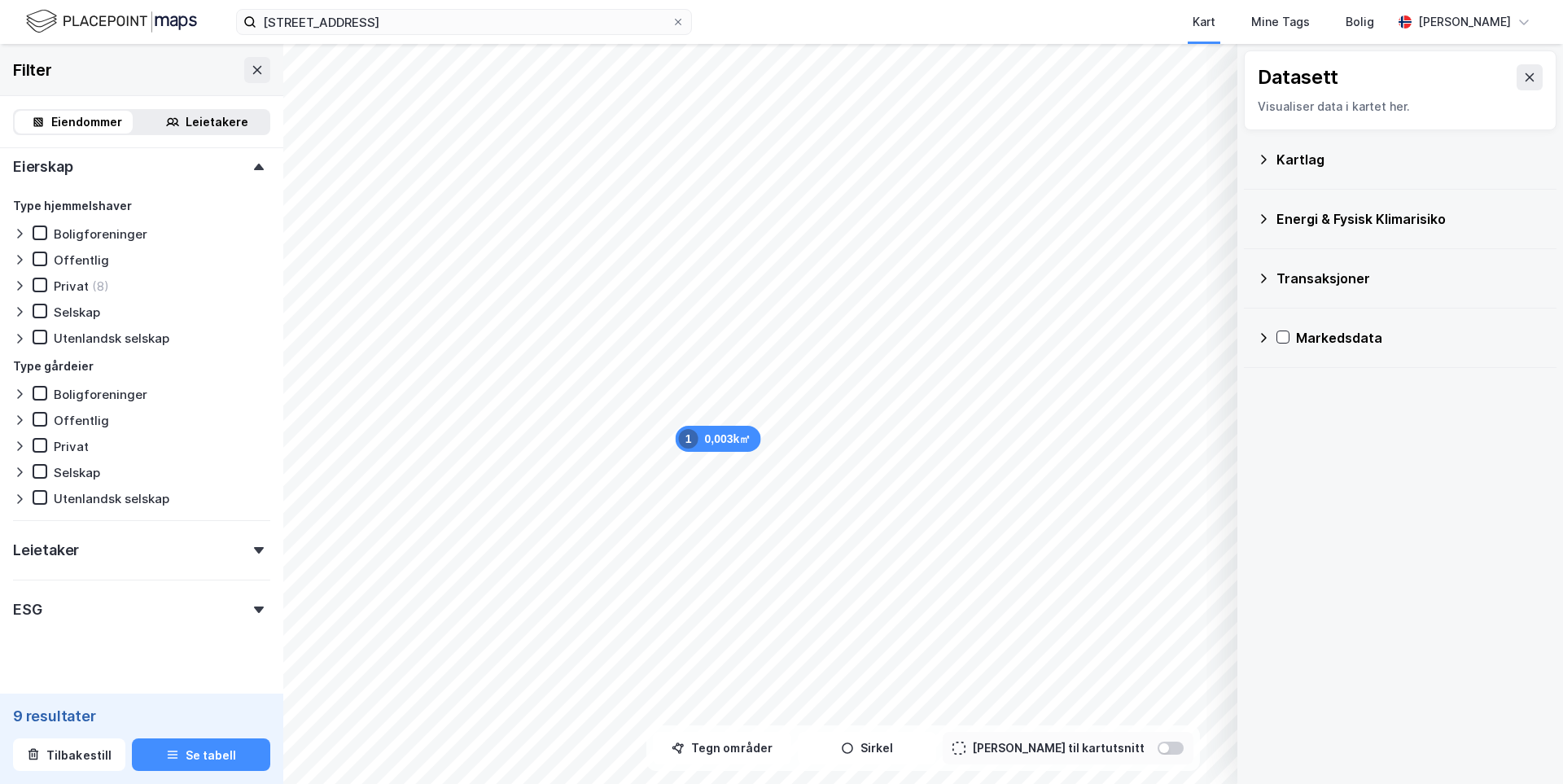
scroll to position [676, 0]
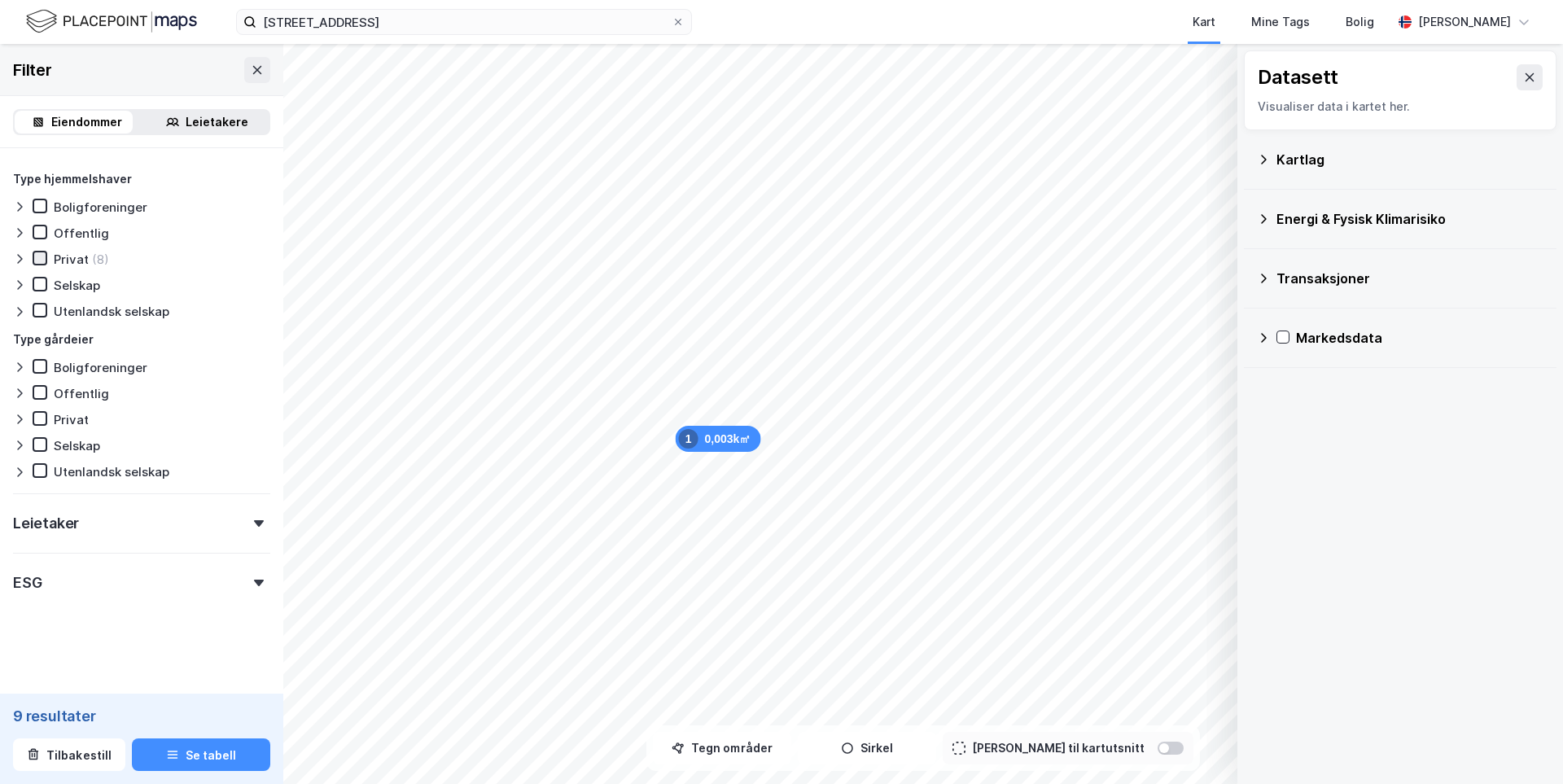
click at [40, 261] on icon at bounding box center [40, 258] width 11 height 11
click at [22, 263] on icon at bounding box center [20, 259] width 13 height 13
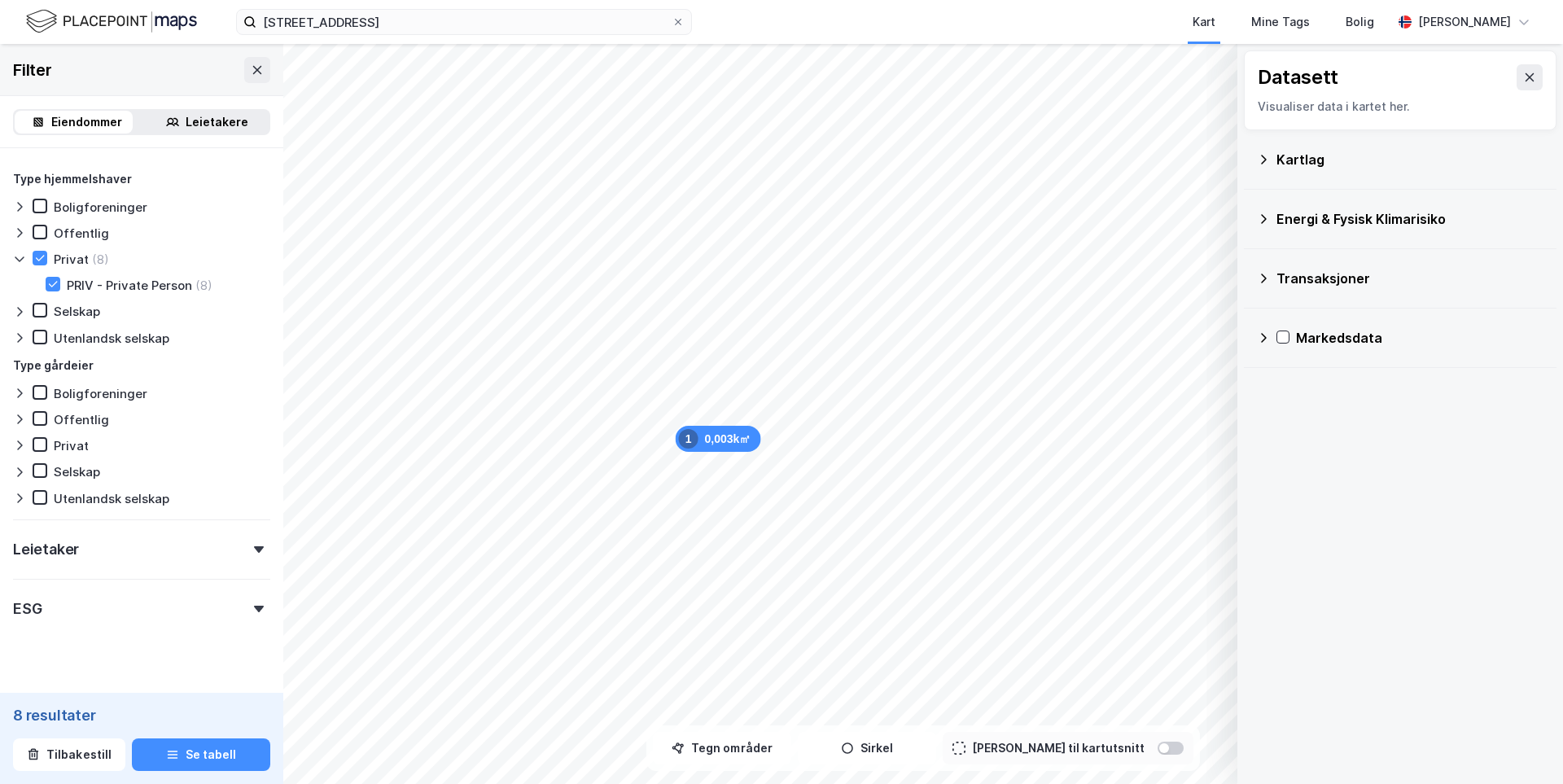
click at [156, 288] on div "PRIV - Private Person" at bounding box center [130, 285] width 125 height 16
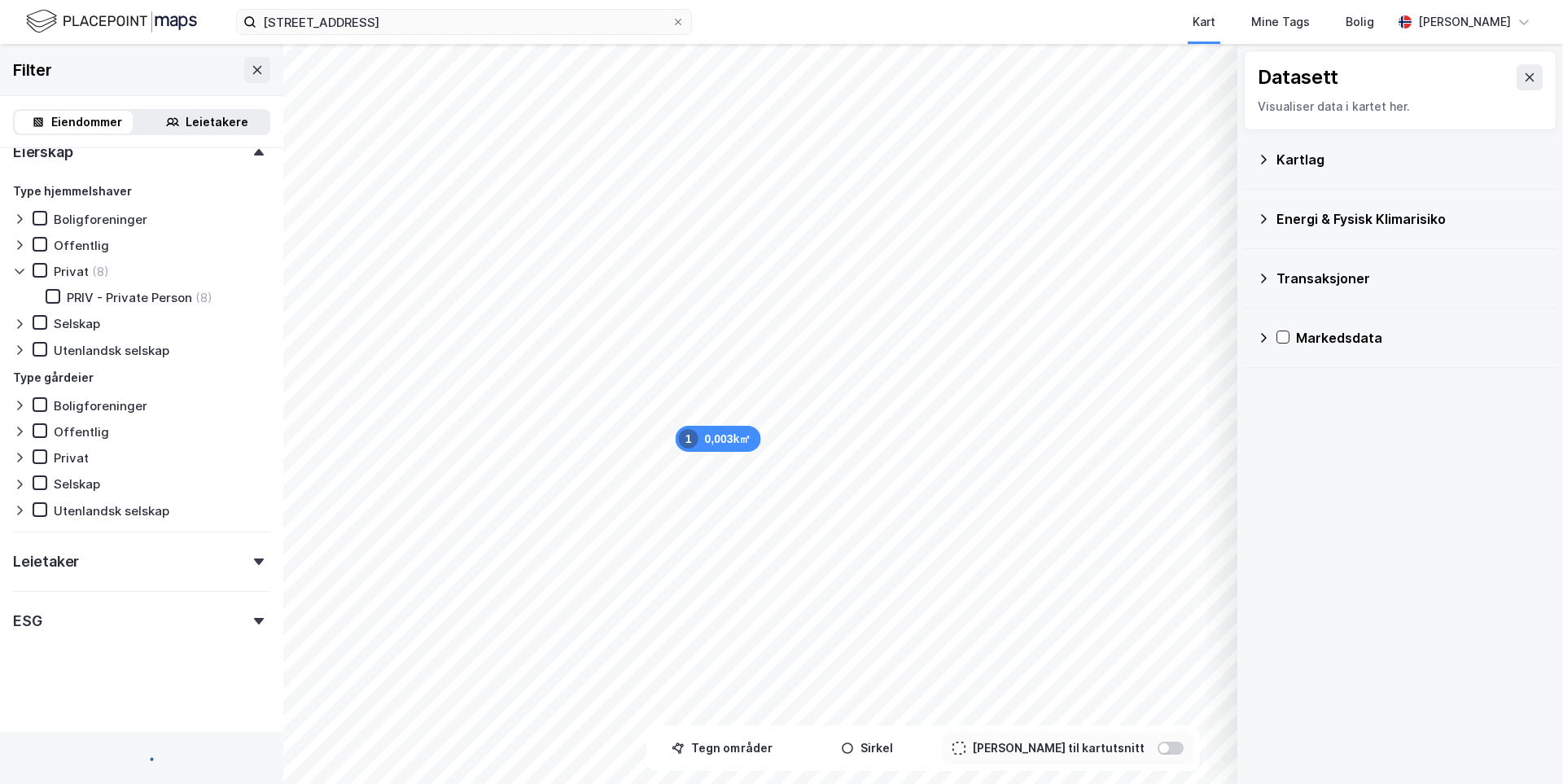
click at [156, 288] on div "Privat (8) PRIV - Private Person (8)" at bounding box center [142, 284] width 258 height 42
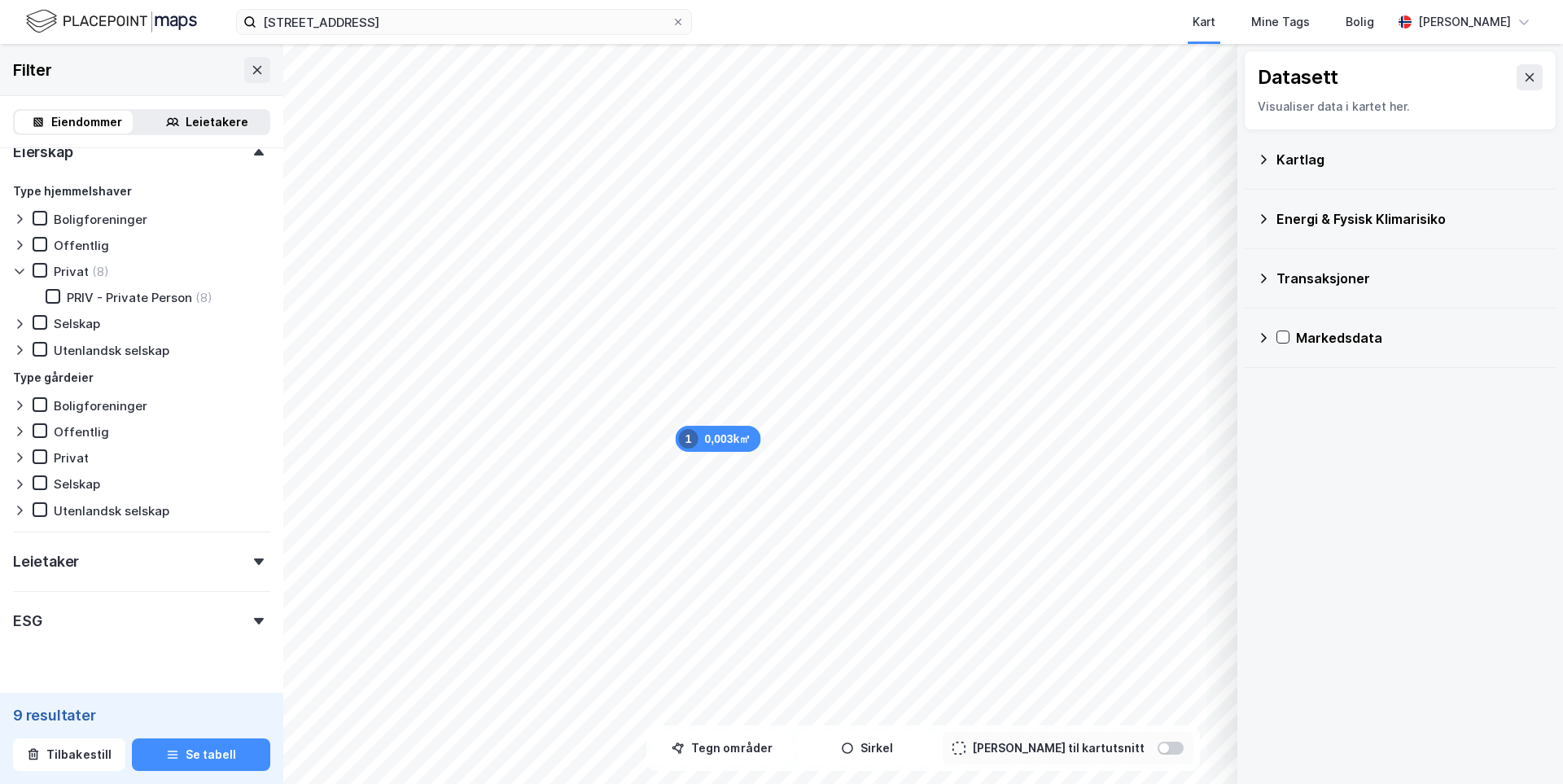
scroll to position [676, 0]
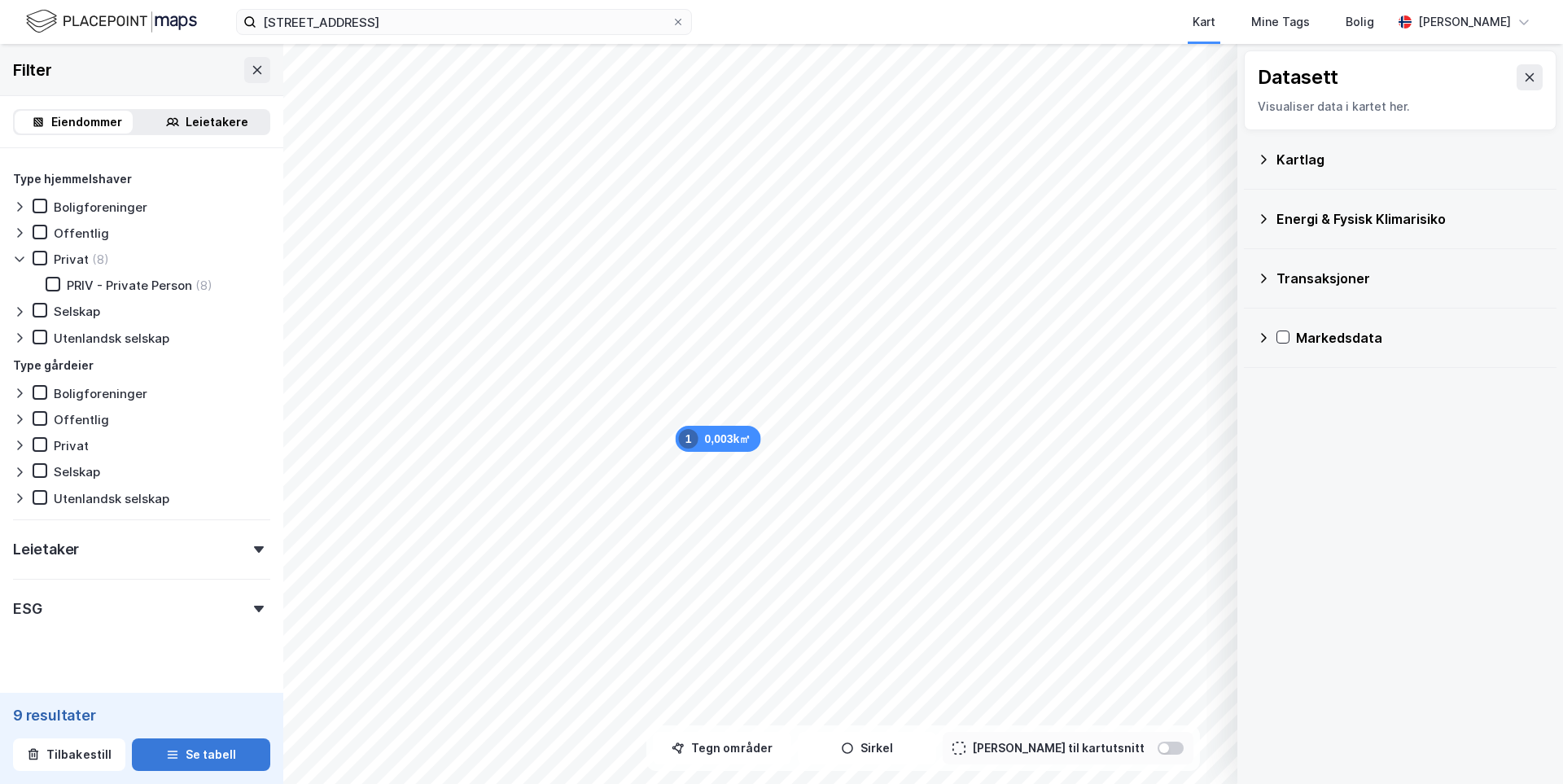
click at [188, 754] on button "Se tabell" at bounding box center [201, 754] width 138 height 33
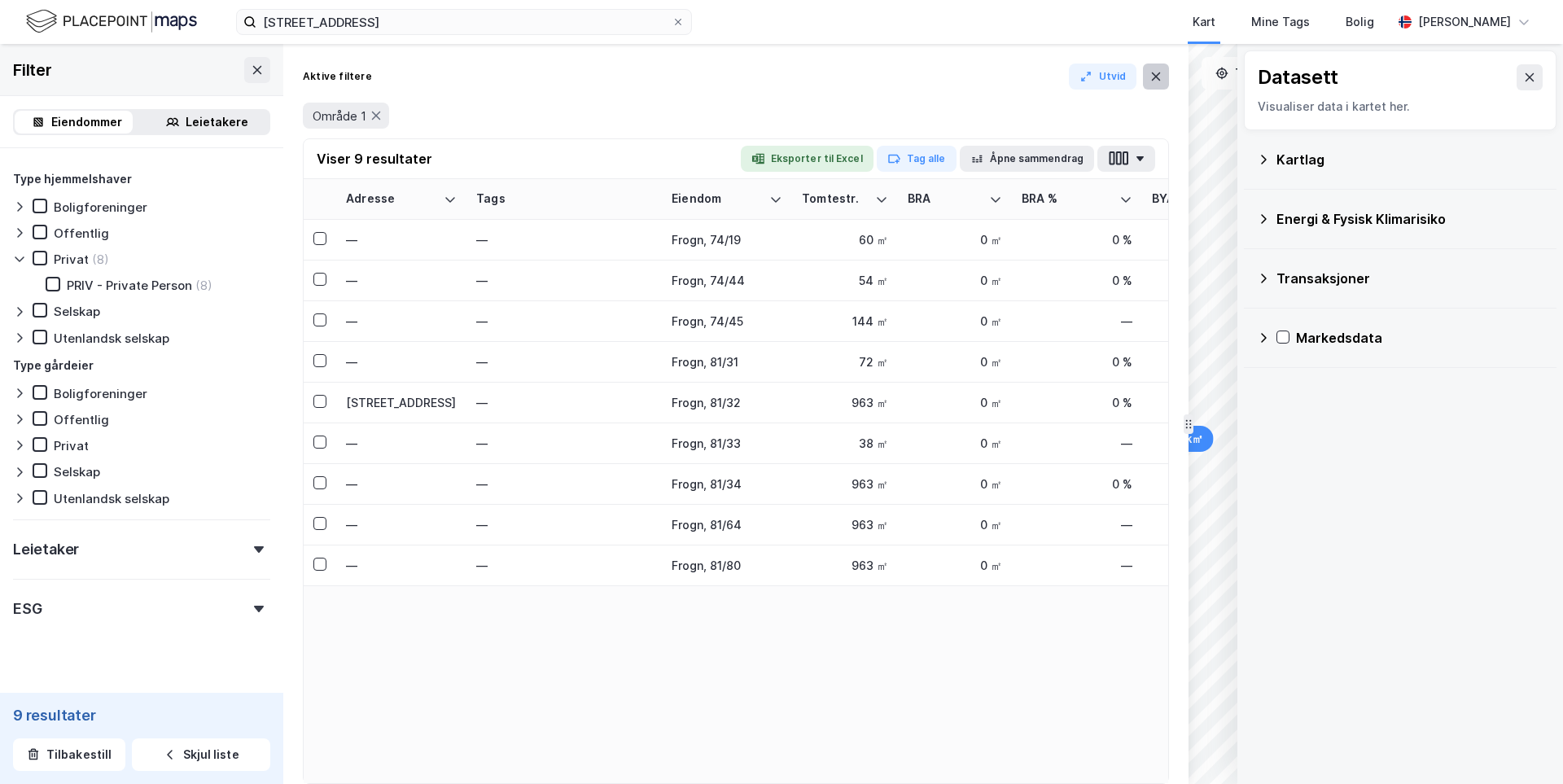
click at [1167, 76] on button at bounding box center [1156, 77] width 26 height 26
